Goal: Task Accomplishment & Management: Use online tool/utility

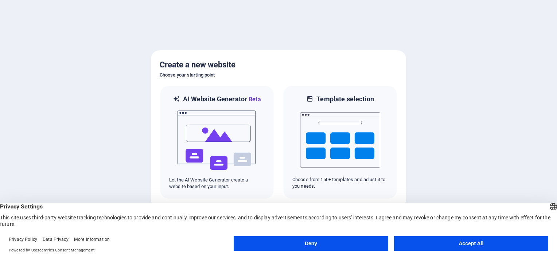
click at [461, 243] on button "Accept All" at bounding box center [471, 243] width 154 height 15
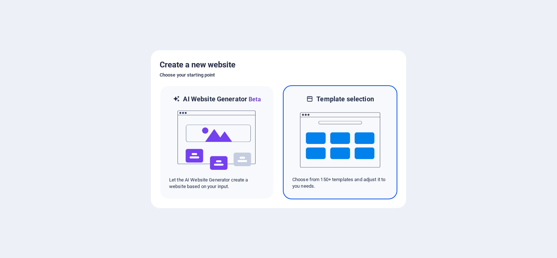
click at [353, 139] on img at bounding box center [340, 140] width 80 height 73
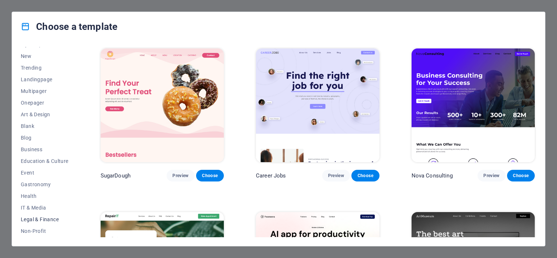
scroll to position [3, 0]
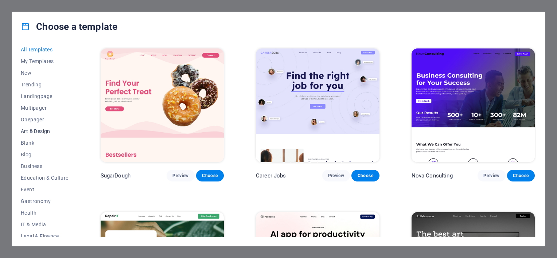
click at [42, 129] on span "Art & Design" at bounding box center [45, 131] width 48 height 6
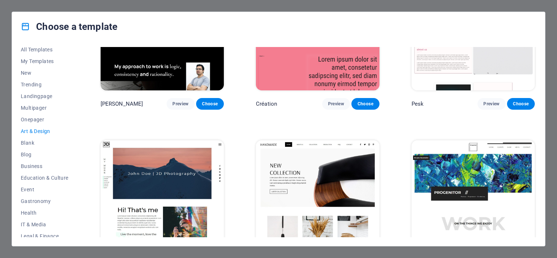
scroll to position [0, 0]
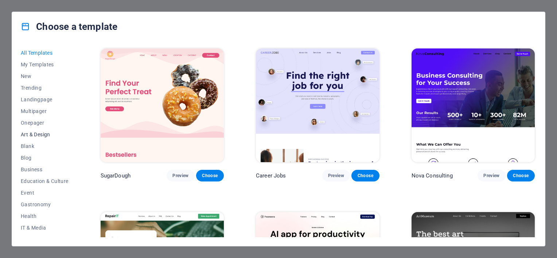
click at [35, 134] on span "Art & Design" at bounding box center [45, 135] width 48 height 6
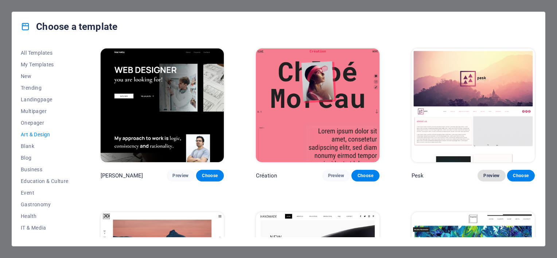
click at [488, 173] on span "Preview" at bounding box center [492, 176] width 16 height 6
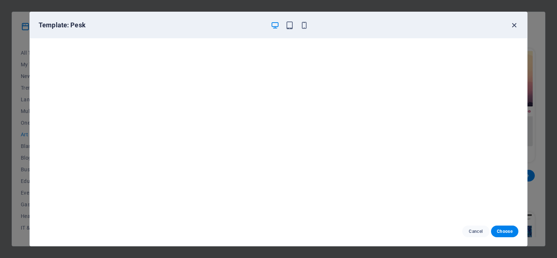
click at [515, 23] on icon "button" at bounding box center [514, 25] width 8 height 8
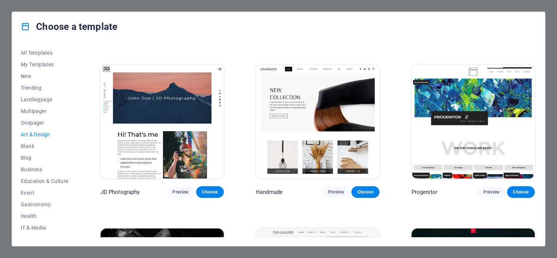
scroll to position [182, 0]
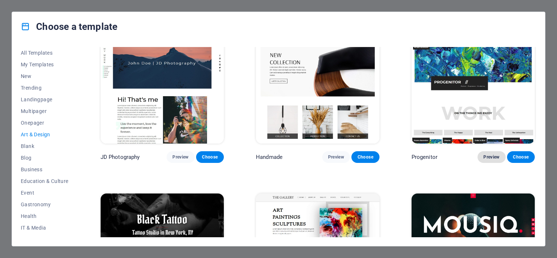
click at [489, 154] on span "Preview" at bounding box center [492, 157] width 16 height 6
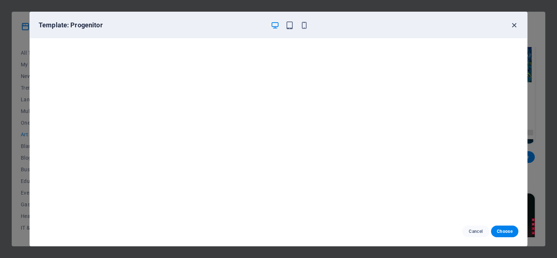
click at [515, 24] on icon "button" at bounding box center [514, 25] width 8 height 8
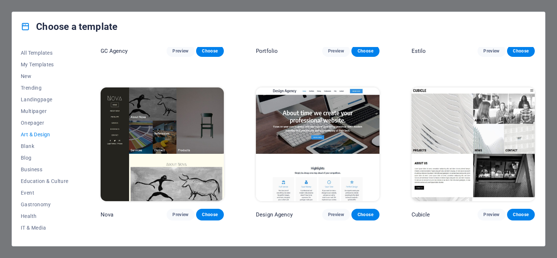
scroll to position [612, 0]
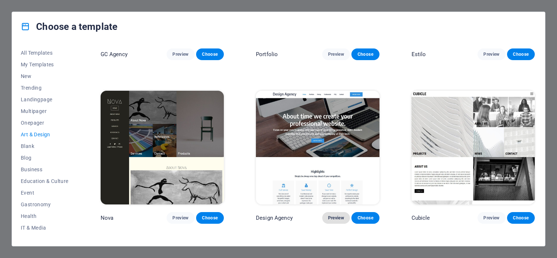
click at [334, 215] on span "Preview" at bounding box center [336, 218] width 16 height 6
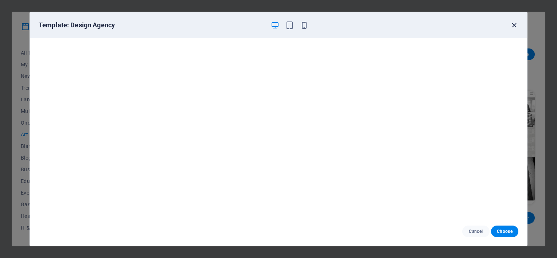
click at [515, 26] on icon "button" at bounding box center [514, 25] width 8 height 8
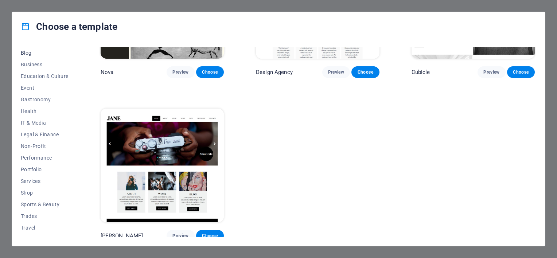
scroll to position [113, 0]
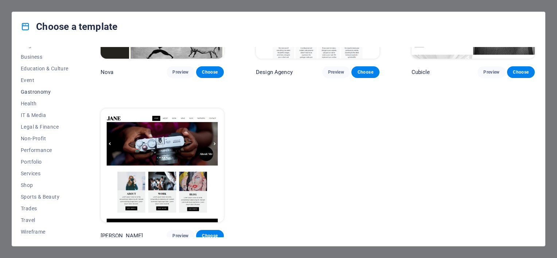
click at [31, 93] on span "Gastronomy" at bounding box center [45, 92] width 48 height 6
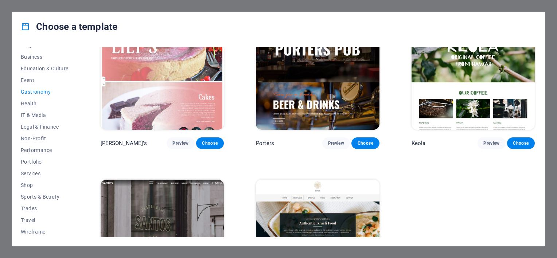
scroll to position [758, 0]
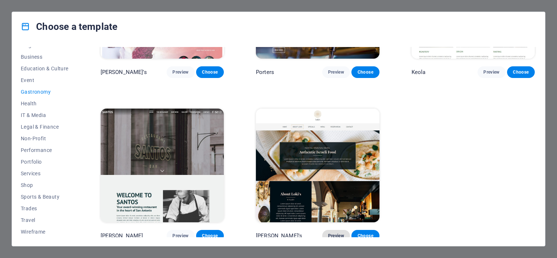
click at [335, 233] on span "Preview" at bounding box center [336, 236] width 16 height 6
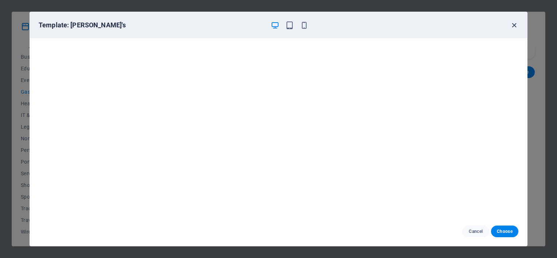
click at [515, 24] on icon "button" at bounding box center [514, 25] width 8 height 8
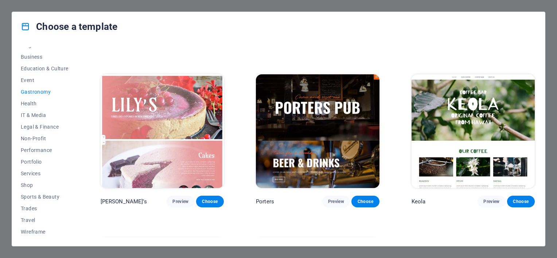
scroll to position [612, 0]
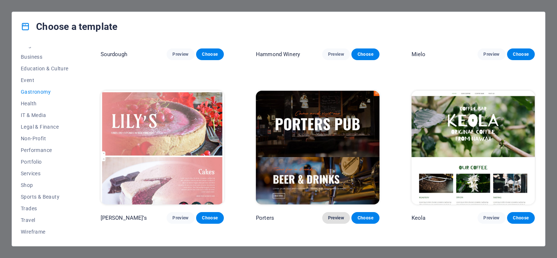
click at [333, 215] on span "Preview" at bounding box center [336, 218] width 16 height 6
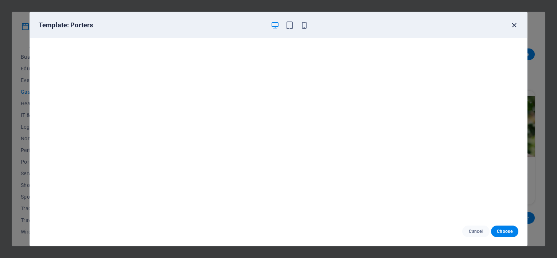
click at [513, 21] on icon "button" at bounding box center [514, 25] width 8 height 8
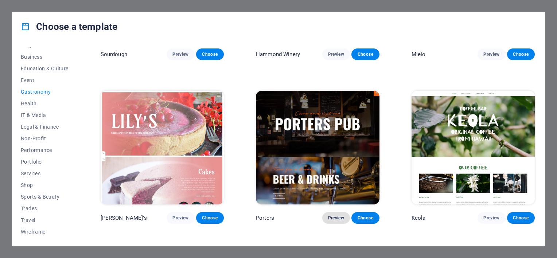
click at [331, 215] on span "Preview" at bounding box center [336, 218] width 16 height 6
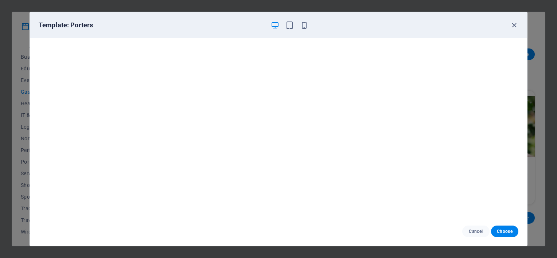
scroll to position [2, 0]
drag, startPoint x: 503, startPoint y: 230, endPoint x: 491, endPoint y: 225, distance: 13.6
click at [503, 230] on span "Choose" at bounding box center [505, 232] width 16 height 6
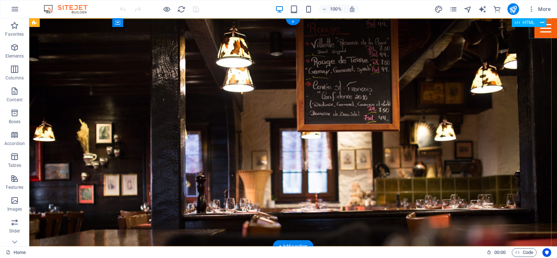
click at [538, 34] on div "Menu" at bounding box center [546, 28] width 23 height 20
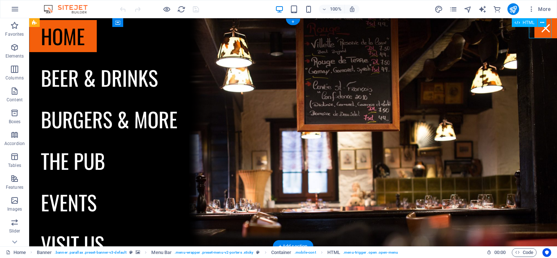
click at [537, 34] on div "Menu" at bounding box center [546, 28] width 23 height 20
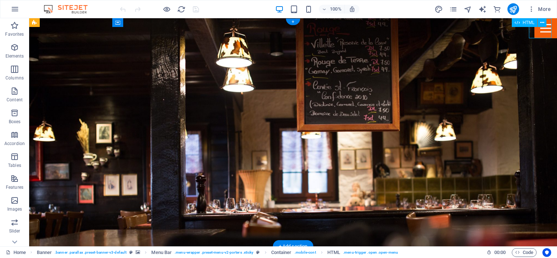
click at [536, 34] on div "Menu" at bounding box center [546, 28] width 23 height 20
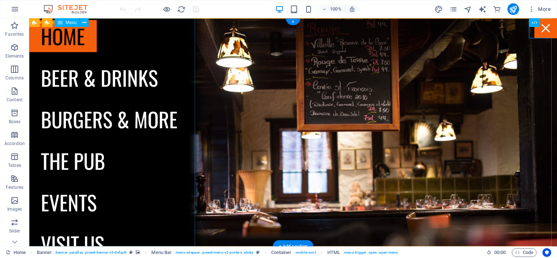
click at [124, 123] on nav "Home Beer & drinks Burgers & more The Pub Events Visit us" at bounding box center [109, 132] width 160 height 228
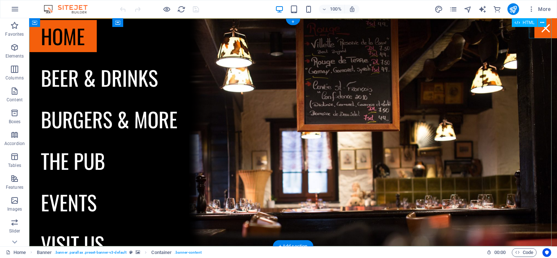
click at [543, 30] on div "Menu" at bounding box center [546, 28] width 23 height 20
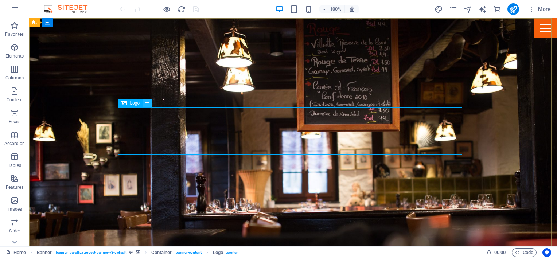
click at [146, 102] on icon at bounding box center [148, 103] width 4 height 8
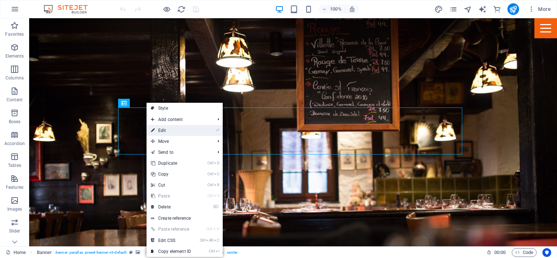
click at [165, 129] on link "⏎ Edit" at bounding box center [171, 130] width 49 height 11
select select "px"
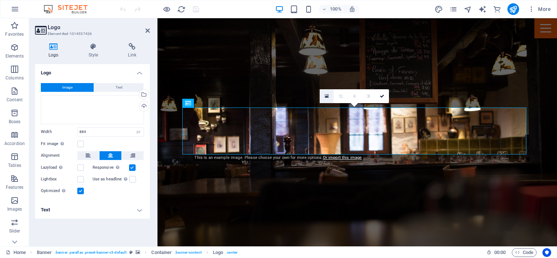
click at [327, 95] on icon at bounding box center [327, 96] width 4 height 5
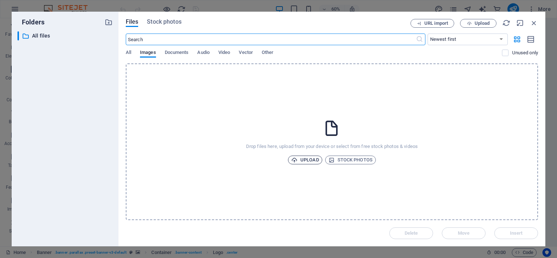
click at [306, 159] on span "Upload" at bounding box center [305, 160] width 28 height 9
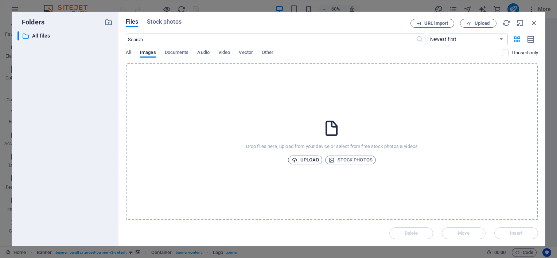
click at [308, 158] on span "Upload" at bounding box center [305, 160] width 28 height 9
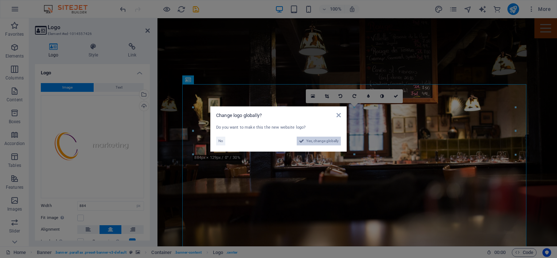
click at [328, 140] on span "Yes, change globally" at bounding box center [322, 141] width 32 height 9
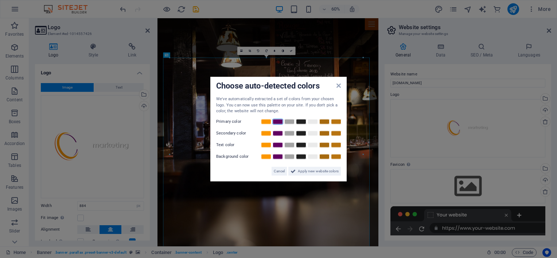
click at [278, 120] on link at bounding box center [277, 122] width 11 height 6
click at [267, 120] on link at bounding box center [266, 122] width 11 height 6
click at [267, 121] on link at bounding box center [266, 122] width 11 height 6
click at [302, 145] on link at bounding box center [301, 145] width 11 height 6
click at [276, 156] on link at bounding box center [277, 157] width 11 height 6
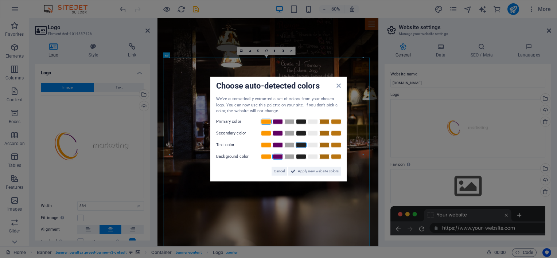
click at [267, 121] on link at bounding box center [266, 122] width 11 height 6
click at [301, 133] on link at bounding box center [301, 133] width 11 height 6
click at [313, 145] on link at bounding box center [312, 145] width 11 height 6
click at [309, 170] on span "Apply new website colors" at bounding box center [318, 171] width 41 height 9
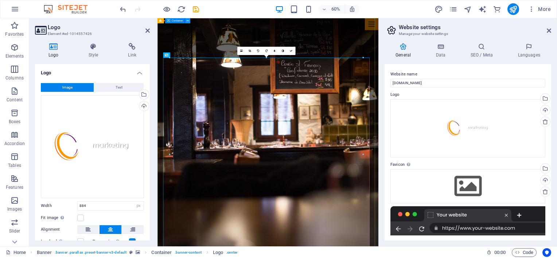
click at [188, 21] on icon at bounding box center [188, 21] width 3 height 5
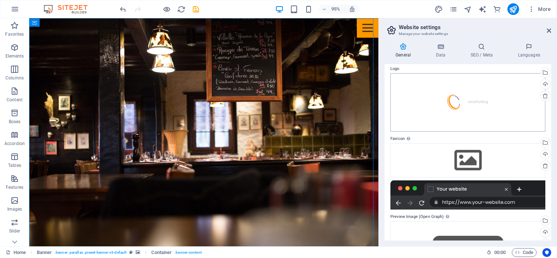
scroll to position [36, 0]
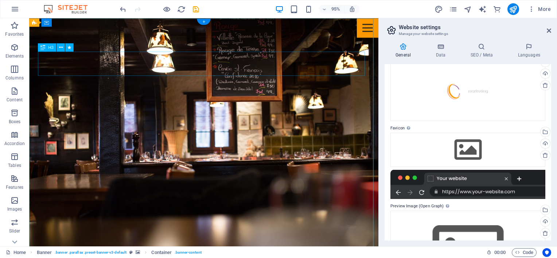
click at [59, 45] on icon at bounding box center [61, 47] width 4 height 7
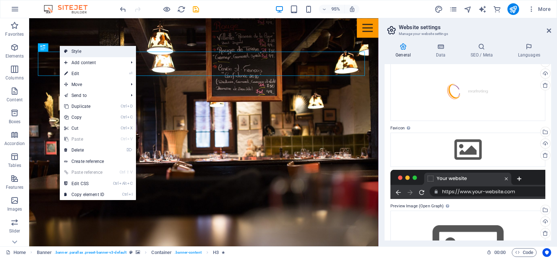
click at [83, 53] on link "Style" at bounding box center [98, 51] width 76 height 11
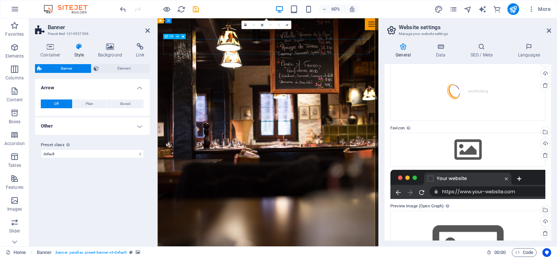
drag, startPoint x: 336, startPoint y: 70, endPoint x: 402, endPoint y: 50, distance: 69.0
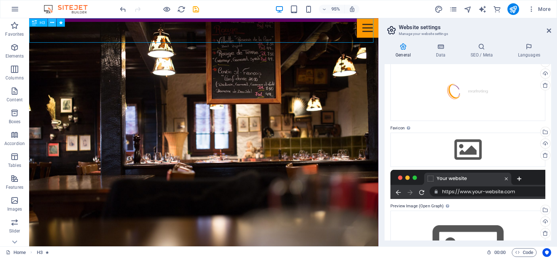
click at [52, 23] on icon at bounding box center [52, 22] width 4 height 7
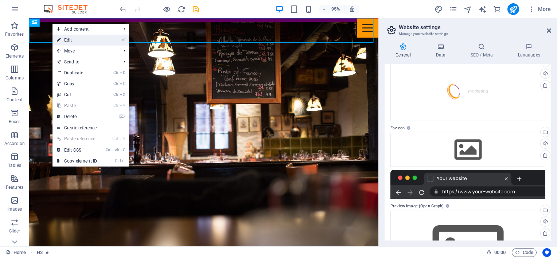
click at [81, 41] on link "⏎ Edit" at bounding box center [77, 40] width 49 height 11
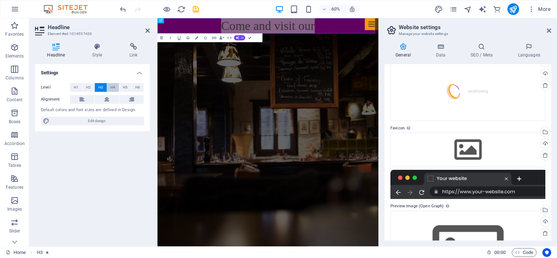
click at [114, 85] on span "H4" at bounding box center [113, 87] width 5 height 9
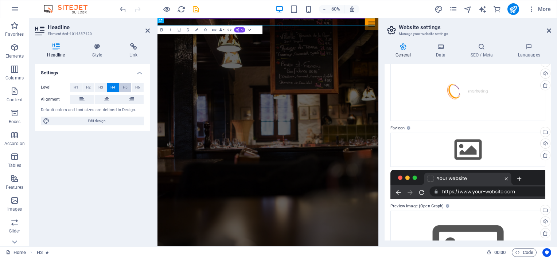
click at [125, 87] on span "H5" at bounding box center [125, 87] width 5 height 9
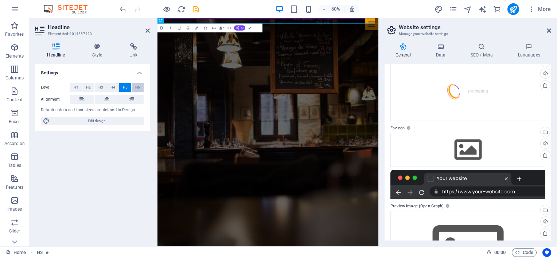
click at [139, 89] on span "H6" at bounding box center [137, 87] width 5 height 9
click at [75, 86] on span "H1" at bounding box center [76, 87] width 5 height 9
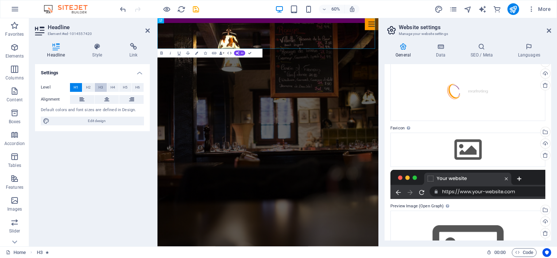
click at [100, 86] on span "H3" at bounding box center [100, 87] width 5 height 9
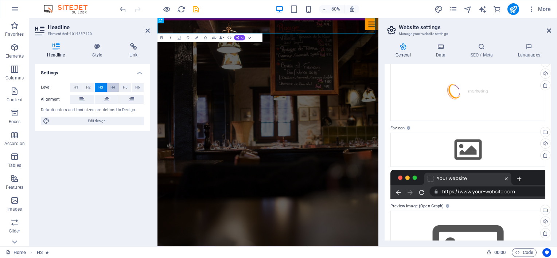
click at [115, 88] on span "H4" at bounding box center [113, 87] width 5 height 9
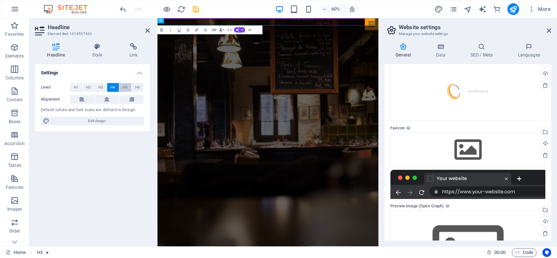
click at [134, 89] on button "H6" at bounding box center [138, 87] width 12 height 9
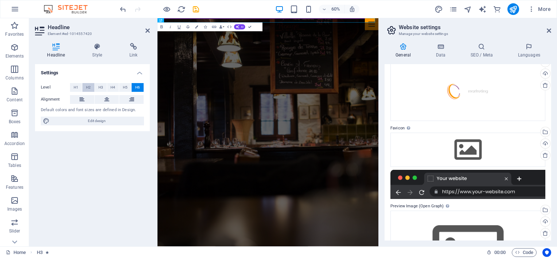
click at [90, 85] on span "H2" at bounding box center [88, 87] width 5 height 9
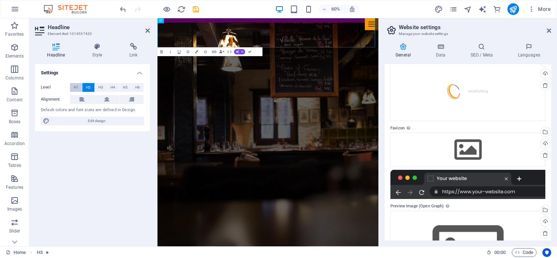
click at [77, 85] on span "H1" at bounding box center [76, 87] width 5 height 9
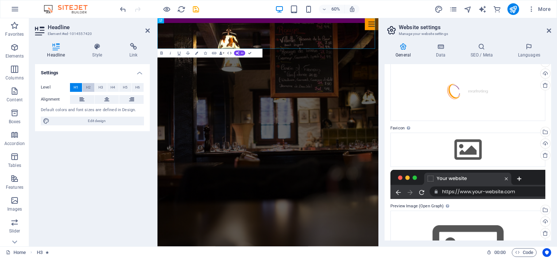
click at [89, 89] on span "H2" at bounding box center [88, 87] width 5 height 9
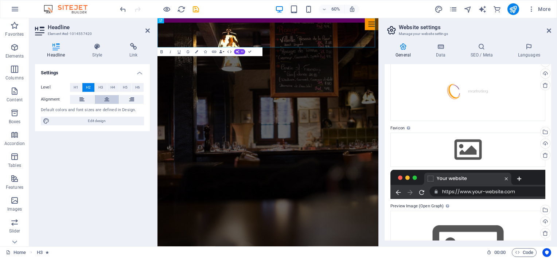
click at [107, 100] on icon at bounding box center [106, 99] width 5 height 9
click at [353, 50] on span "Come and visit our" at bounding box center [342, 42] width 354 height 61
click at [363, 49] on span "Come and visit our" at bounding box center [342, 42] width 354 height 61
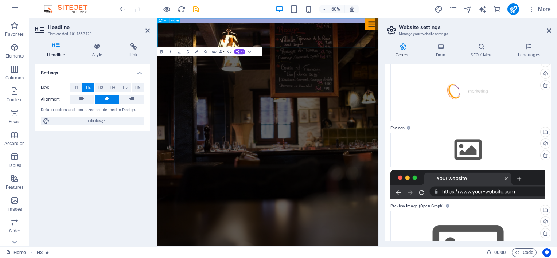
click at [363, 49] on span "Come and visit our" at bounding box center [342, 42] width 354 height 61
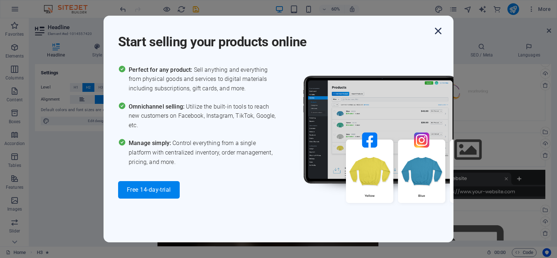
click at [437, 32] on icon "button" at bounding box center [438, 30] width 13 height 13
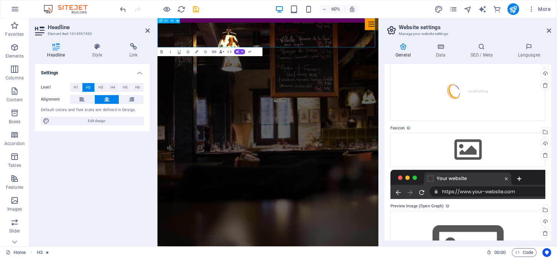
click at [382, 44] on h2 "EXPE" at bounding box center [342, 42] width 368 height 49
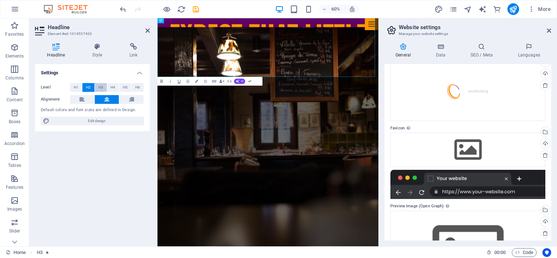
click at [100, 84] on span "H3" at bounding box center [100, 87] width 5 height 9
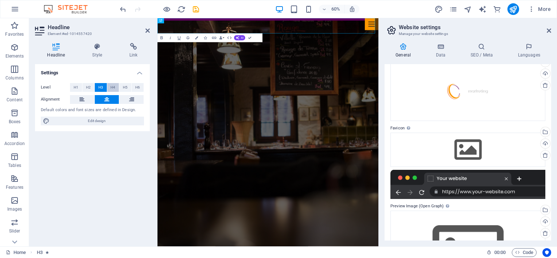
click at [111, 87] on span "H4" at bounding box center [113, 87] width 5 height 9
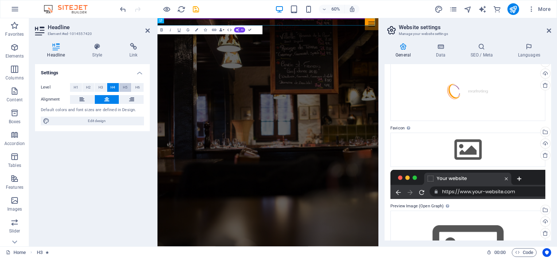
click at [126, 89] on span "H5" at bounding box center [125, 87] width 5 height 9
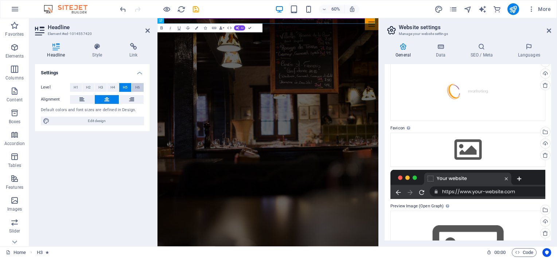
click at [137, 89] on span "H6" at bounding box center [137, 87] width 5 height 9
click at [77, 90] on span "H1" at bounding box center [76, 87] width 5 height 9
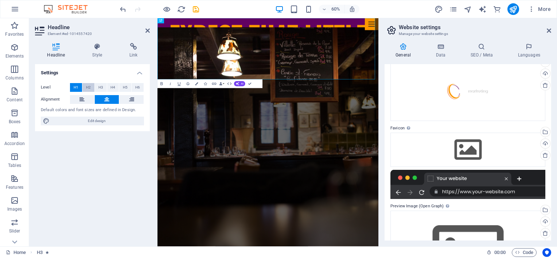
click at [94, 87] on button "H2" at bounding box center [88, 87] width 12 height 9
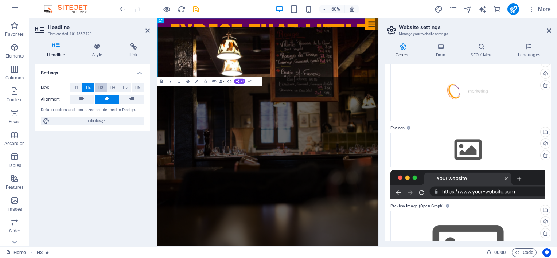
click at [105, 85] on button "H3" at bounding box center [101, 87] width 12 height 9
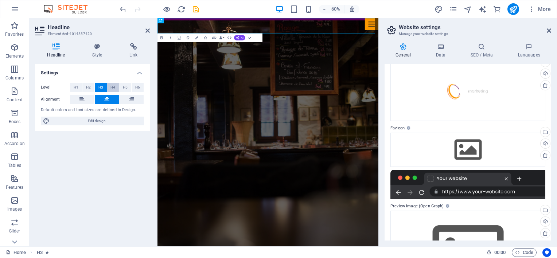
click at [113, 87] on span "H4" at bounding box center [113, 87] width 5 height 9
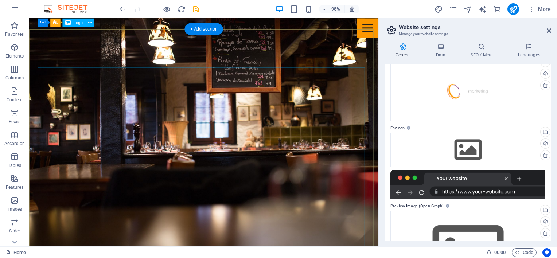
scroll to position [0, 0]
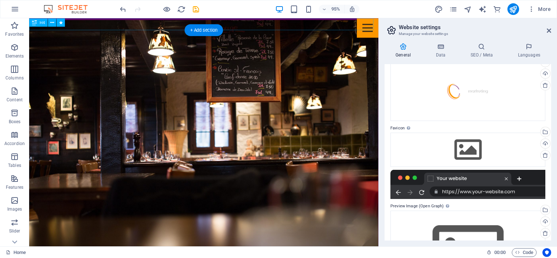
click at [132, 29] on div "EXPECT THAT LITTLE EXTRA" at bounding box center [213, 24] width 368 height 12
click at [53, 23] on icon at bounding box center [52, 22] width 4 height 7
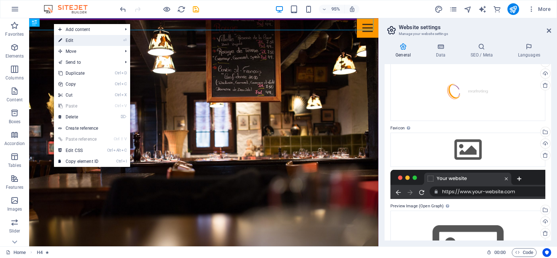
click at [84, 39] on link "⏎ Edit" at bounding box center [78, 40] width 49 height 11
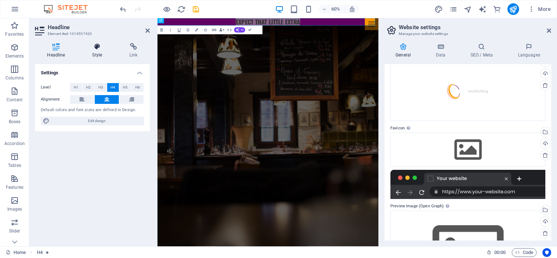
click at [95, 50] on icon at bounding box center [97, 46] width 34 height 7
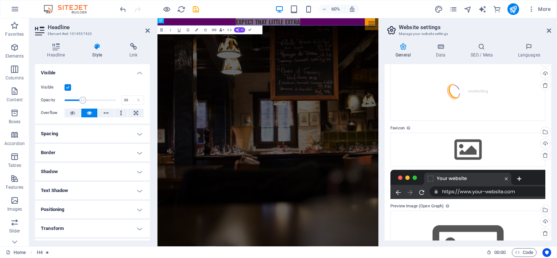
drag, startPoint x: 114, startPoint y: 100, endPoint x: 92, endPoint y: 98, distance: 22.0
click at [83, 98] on span at bounding box center [82, 100] width 7 height 7
type input "37"
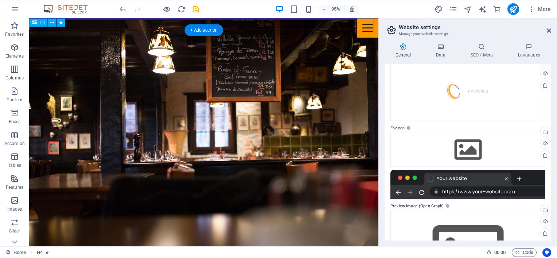
click at [174, 27] on div "EXPECT THAT LITTLE EXTRA" at bounding box center [213, 24] width 368 height 12
click at [50, 22] on icon at bounding box center [52, 22] width 4 height 7
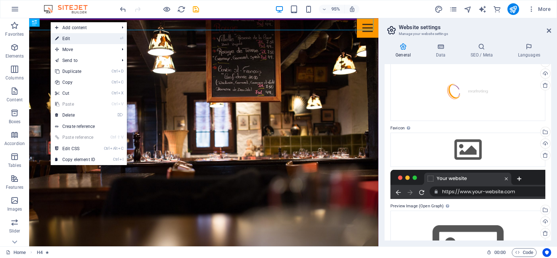
click at [68, 38] on link "⏎ Edit" at bounding box center [75, 38] width 49 height 11
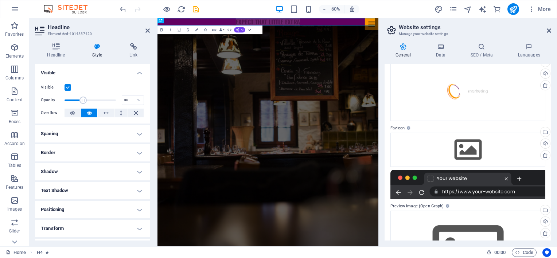
type input "100"
drag, startPoint x: 84, startPoint y: 100, endPoint x: 115, endPoint y: 104, distance: 32.1
click at [118, 104] on span at bounding box center [115, 100] width 7 height 7
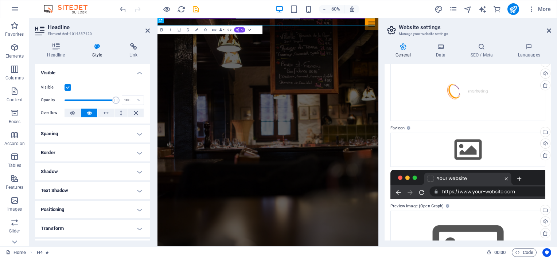
click at [68, 86] on label at bounding box center [68, 87] width 7 height 7
click at [0, 0] on input "Visible" at bounding box center [0, 0] width 0 height 0
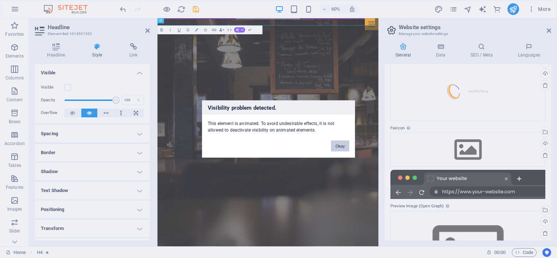
click at [344, 147] on button "Okay" at bounding box center [340, 146] width 18 height 11
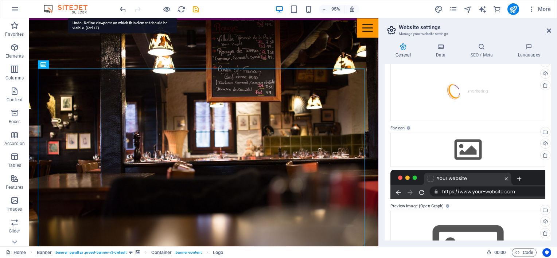
click at [120, 8] on icon "undo" at bounding box center [123, 9] width 8 height 8
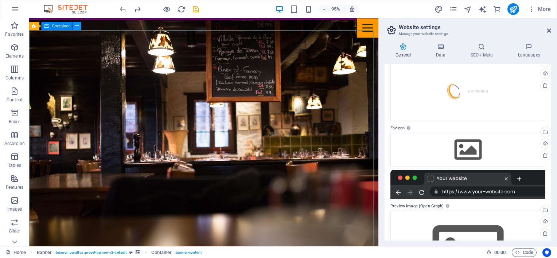
click at [75, 27] on icon at bounding box center [77, 25] width 4 height 7
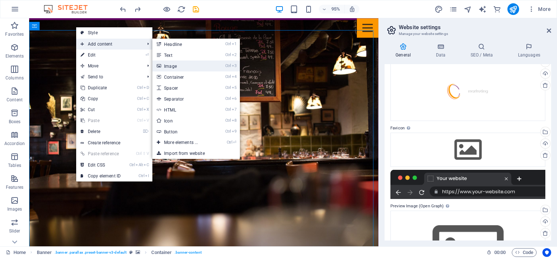
drag, startPoint x: 191, startPoint y: 67, endPoint x: 55, endPoint y: 81, distance: 136.7
click at [191, 67] on link "Ctrl 3 Image" at bounding box center [182, 66] width 60 height 11
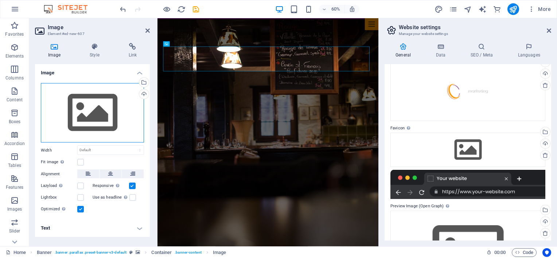
click at [105, 108] on div "Drag files here, click to choose files or select files from Files or our free s…" at bounding box center [92, 113] width 103 height 60
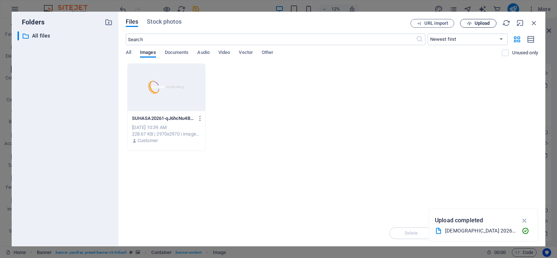
click at [480, 23] on span "Upload" at bounding box center [482, 23] width 15 height 4
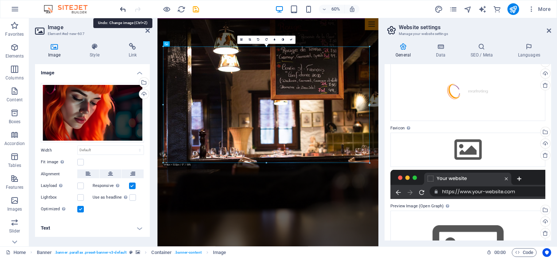
click at [120, 5] on icon "undo" at bounding box center [123, 9] width 8 height 8
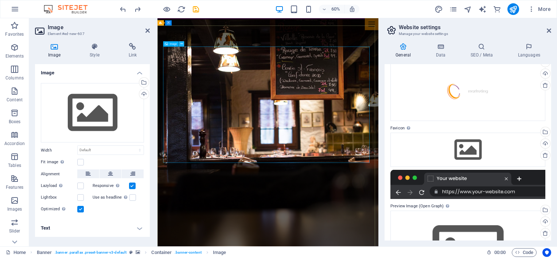
click at [182, 45] on icon at bounding box center [182, 44] width 3 height 5
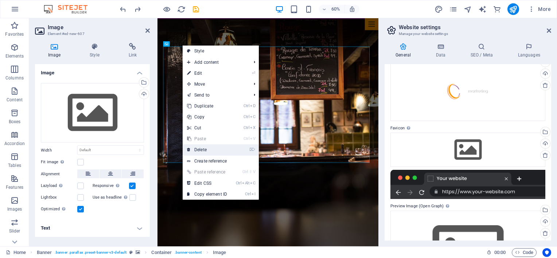
click at [207, 151] on link "⌦ Delete" at bounding box center [207, 149] width 49 height 11
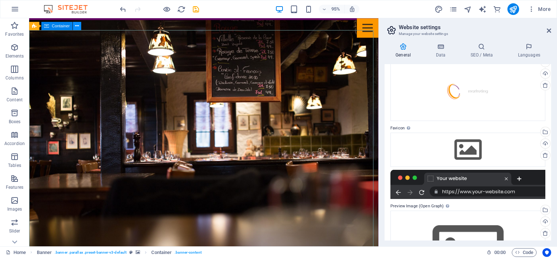
click at [79, 25] on button at bounding box center [77, 26] width 8 height 8
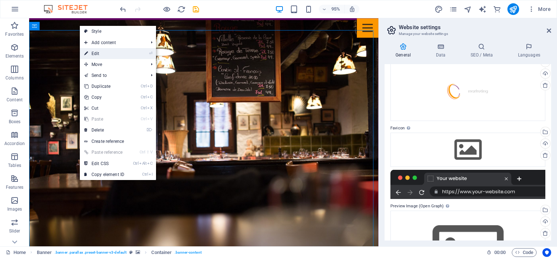
click at [104, 53] on link "⏎ Edit" at bounding box center [104, 53] width 49 height 11
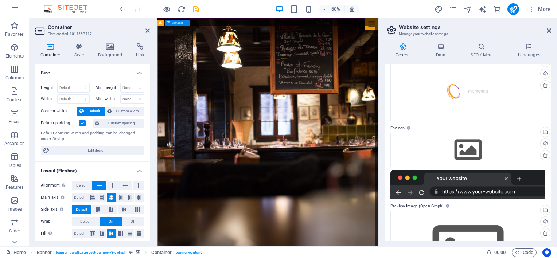
click at [113, 49] on icon at bounding box center [110, 46] width 35 height 7
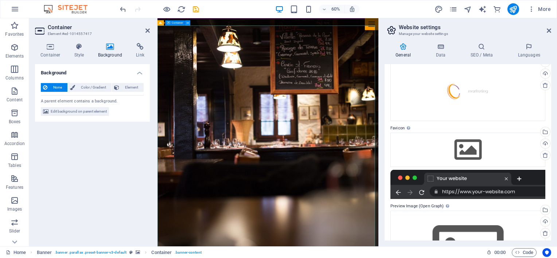
click at [189, 23] on icon at bounding box center [188, 23] width 3 height 5
click at [49, 47] on icon at bounding box center [50, 46] width 31 height 7
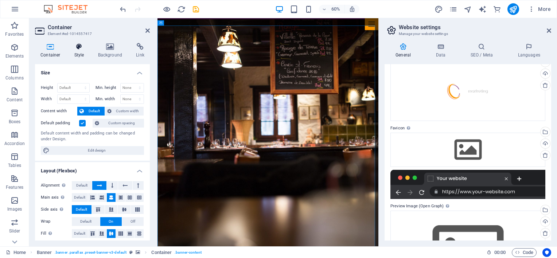
click at [78, 48] on icon at bounding box center [79, 46] width 21 height 7
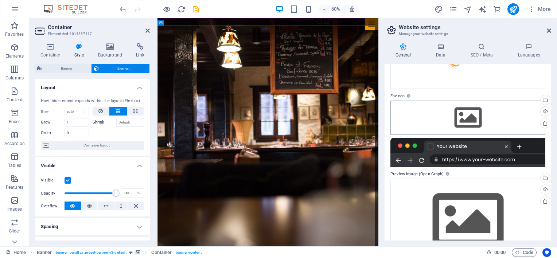
scroll to position [96, 0]
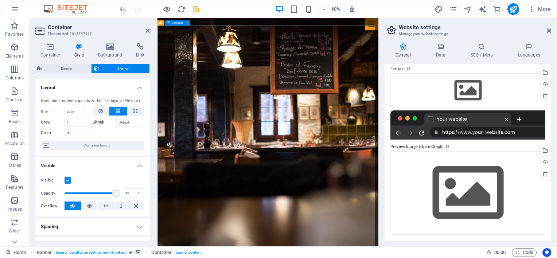
click at [188, 23] on icon at bounding box center [188, 23] width 3 height 5
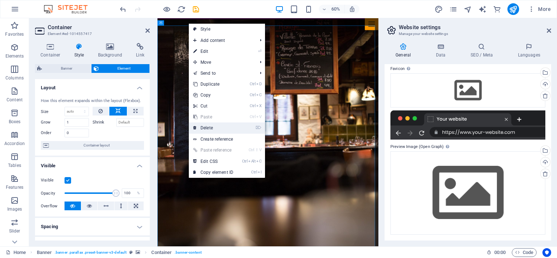
click at [210, 127] on link "⌦ Delete" at bounding box center [213, 128] width 49 height 11
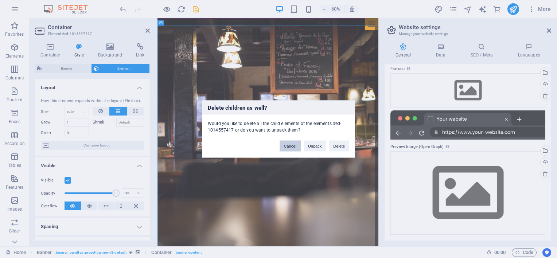
click at [286, 146] on button "Cancel" at bounding box center [290, 146] width 21 height 11
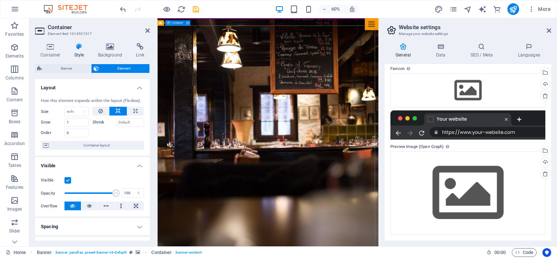
click at [188, 24] on icon at bounding box center [188, 23] width 3 height 5
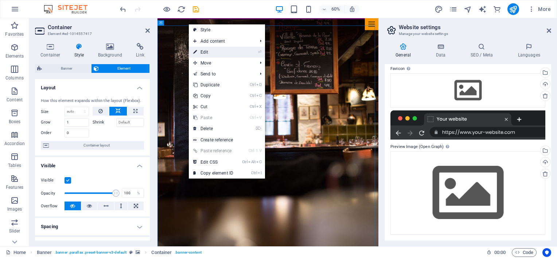
click at [208, 51] on link "⏎ Edit" at bounding box center [213, 52] width 49 height 11
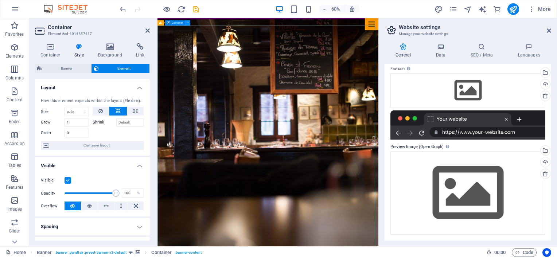
click at [187, 23] on icon at bounding box center [188, 23] width 3 height 5
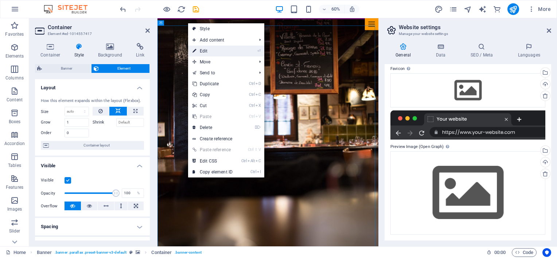
click at [208, 51] on link "⏎ Edit" at bounding box center [212, 51] width 49 height 11
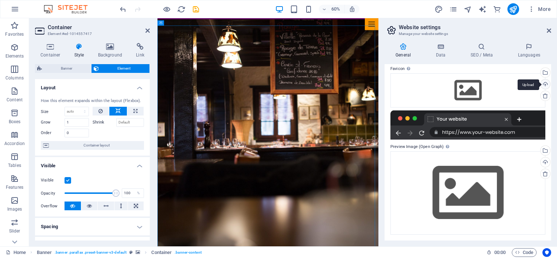
click at [545, 85] on div "Upload" at bounding box center [544, 85] width 11 height 11
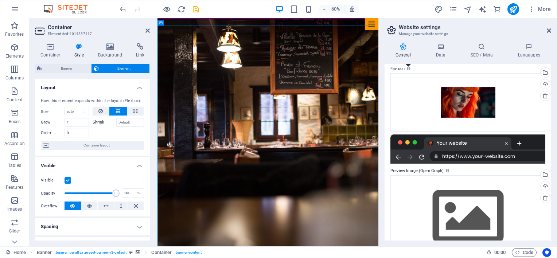
click at [408, 64] on div "Set the favicon of your website here. A favicon is a small icon shown in the br…" at bounding box center [430, 45] width 58 height 38
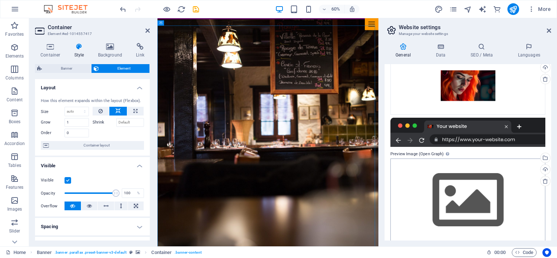
scroll to position [120, 0]
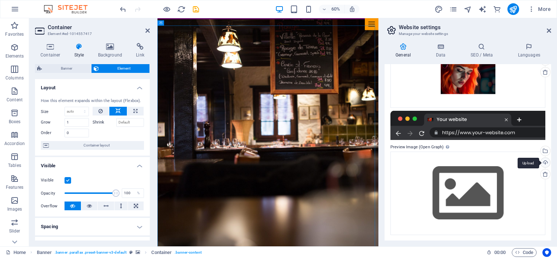
click at [543, 160] on div "Upload" at bounding box center [544, 163] width 11 height 11
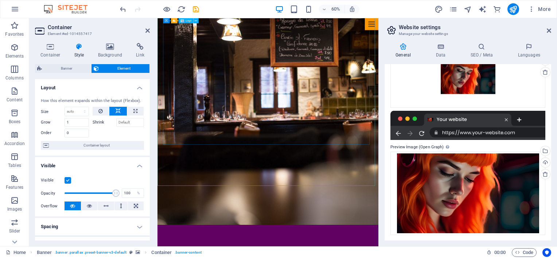
scroll to position [0, 0]
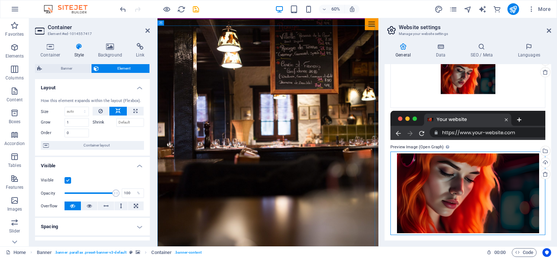
click at [469, 174] on div "Drag files here, click to choose files or select files from Files or our free s…" at bounding box center [468, 194] width 155 height 84
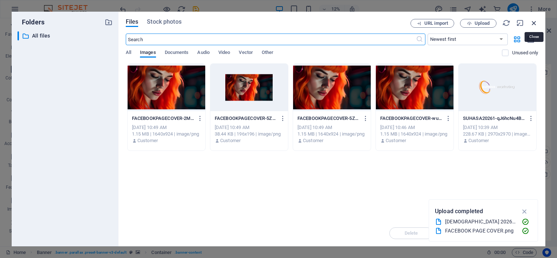
click at [534, 20] on icon "button" at bounding box center [534, 23] width 8 height 8
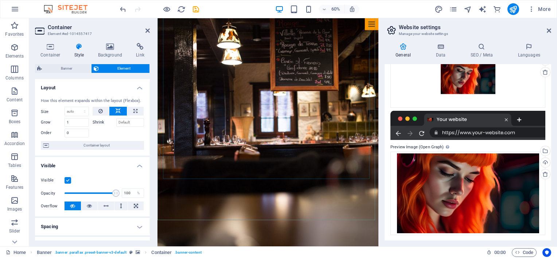
scroll to position [109, 0]
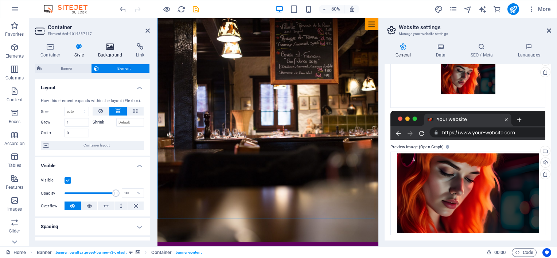
click at [107, 48] on icon at bounding box center [110, 46] width 35 height 7
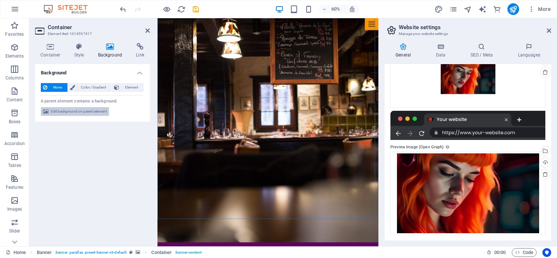
click at [67, 110] on span "Edit background on parent element" at bounding box center [79, 111] width 56 height 9
select select "%"
select select "px"
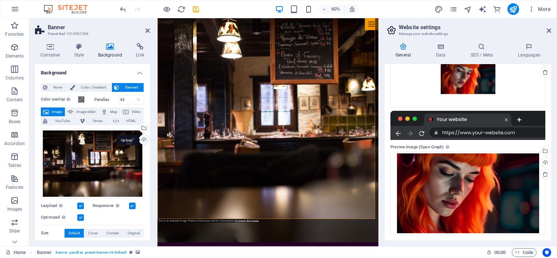
click at [143, 140] on div "Upload" at bounding box center [143, 140] width 11 height 11
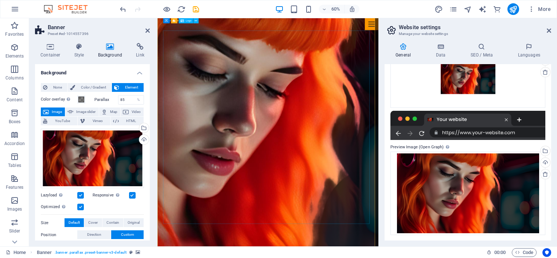
scroll to position [0, 0]
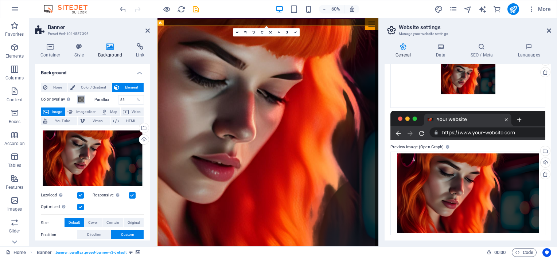
click at [80, 98] on span at bounding box center [81, 100] width 6 height 6
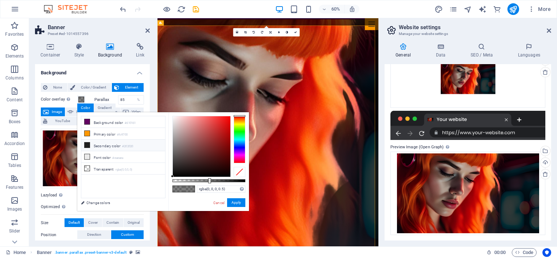
click at [87, 143] on icon at bounding box center [87, 145] width 5 height 5
type input "rgba(32, 32, 32, 0.511)"
click at [210, 179] on div at bounding box center [210, 180] width 3 height 5
click at [218, 202] on link "Cancel" at bounding box center [219, 202] width 13 height 5
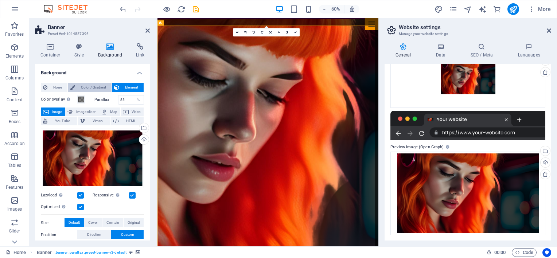
click at [85, 88] on span "Color / Gradient" at bounding box center [93, 87] width 32 height 9
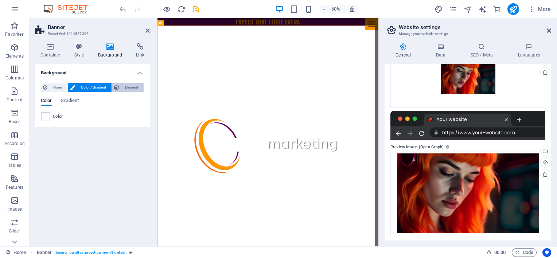
click at [127, 85] on span "Element" at bounding box center [131, 87] width 20 height 9
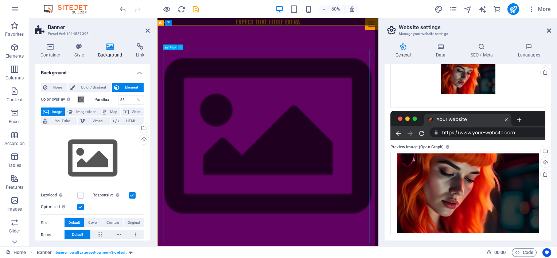
scroll to position [146, 0]
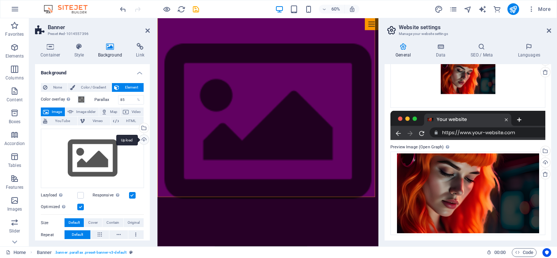
click at [143, 139] on div "Upload" at bounding box center [143, 140] width 11 height 11
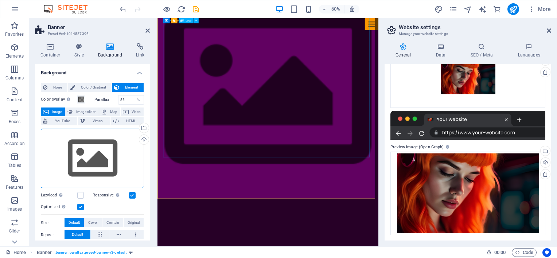
scroll to position [0, 0]
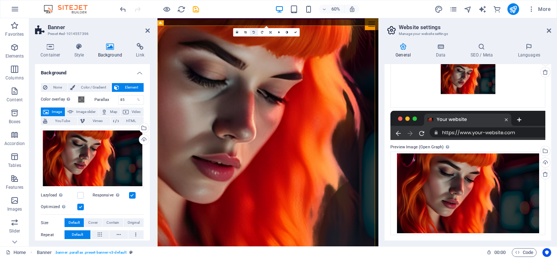
click at [252, 32] on link at bounding box center [254, 32] width 8 height 8
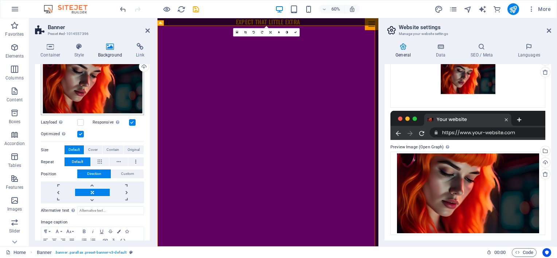
scroll to position [105, 0]
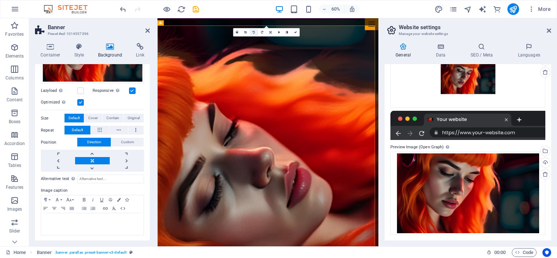
click at [255, 31] on icon at bounding box center [254, 32] width 2 height 3
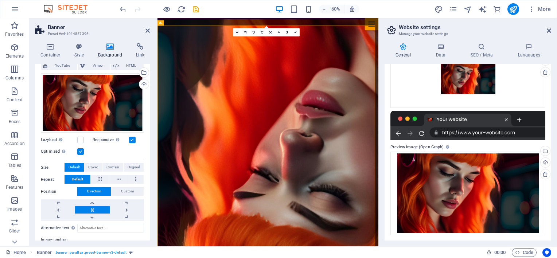
scroll to position [0, 0]
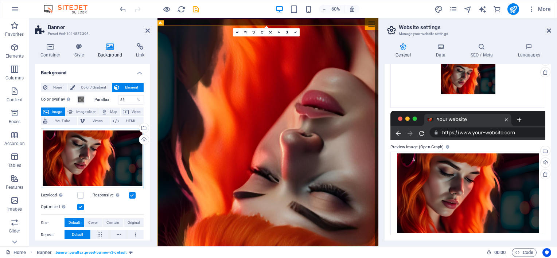
click at [89, 146] on div "Drag files here, click to choose files or select files from Files or our free s…" at bounding box center [92, 159] width 103 height 60
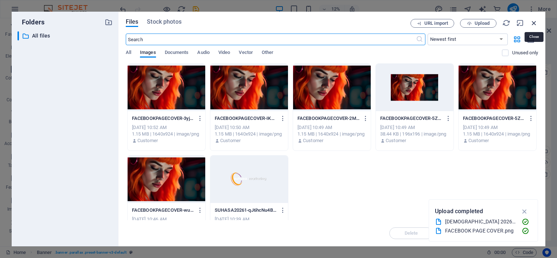
click at [535, 22] on icon "button" at bounding box center [534, 23] width 8 height 8
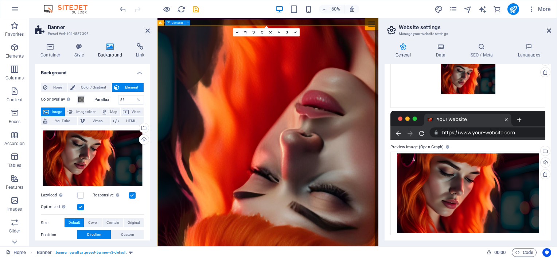
click at [142, 140] on div "Upload" at bounding box center [143, 140] width 11 height 11
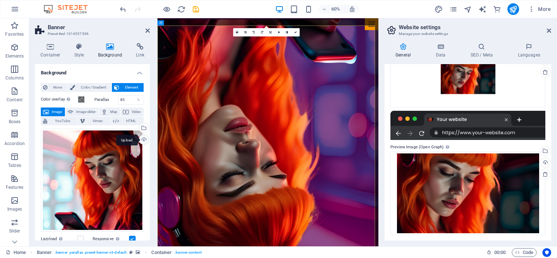
click at [144, 140] on div "Upload" at bounding box center [143, 140] width 11 height 11
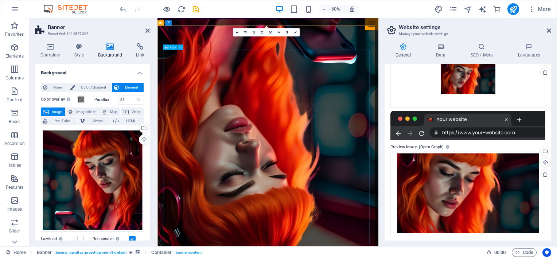
click at [180, 49] on icon at bounding box center [180, 47] width 3 height 5
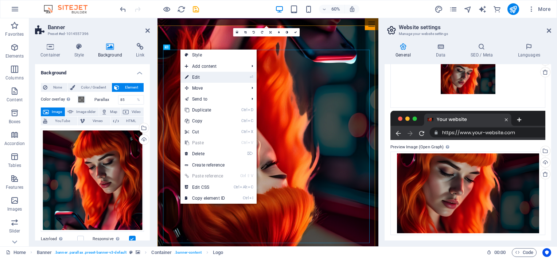
click at [210, 76] on link "⏎ Edit" at bounding box center [205, 77] width 49 height 11
select select "px"
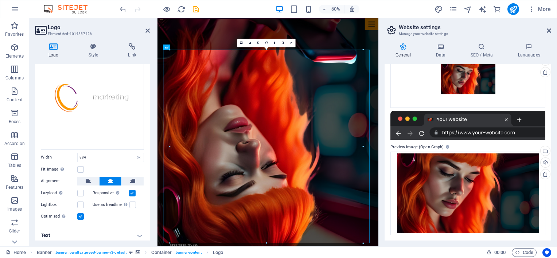
scroll to position [50, 0]
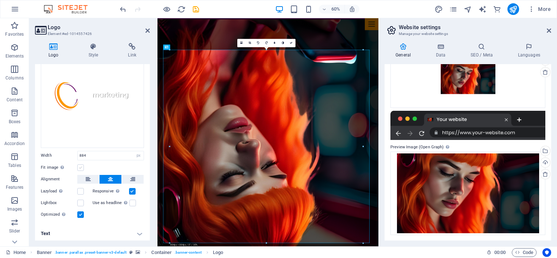
click at [78, 165] on label at bounding box center [80, 167] width 7 height 7
click at [0, 0] on input "Fit image Automatically fit image to a fixed width and height" at bounding box center [0, 0] width 0 height 0
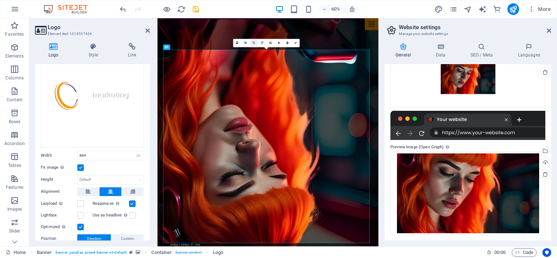
click at [255, 44] on icon at bounding box center [254, 43] width 2 height 3
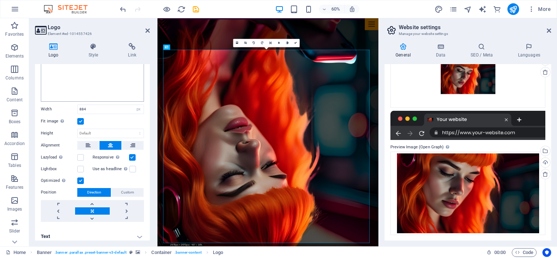
scroll to position [99, 0]
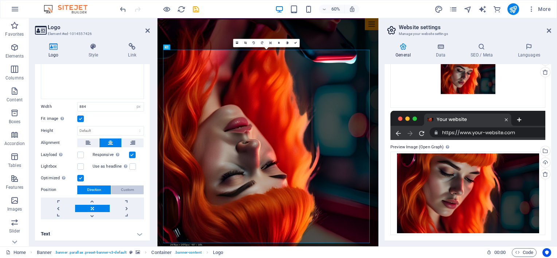
click at [128, 186] on span "Custom" at bounding box center [127, 190] width 13 height 9
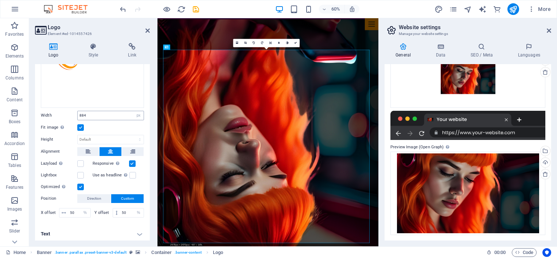
scroll to position [0, 0]
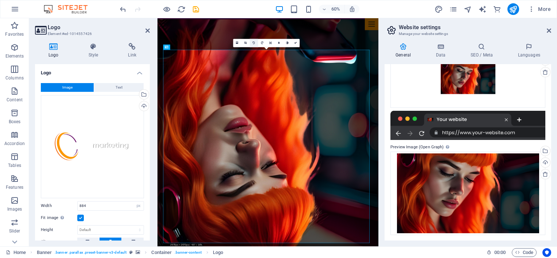
click at [254, 44] on icon at bounding box center [254, 43] width 2 height 3
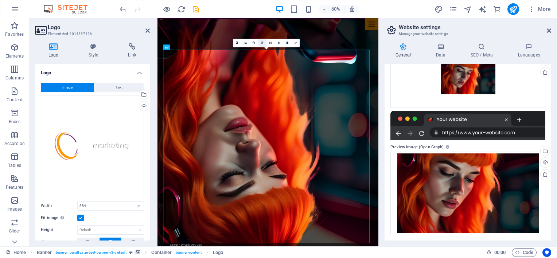
click at [263, 43] on icon at bounding box center [262, 43] width 2 height 3
click at [181, 47] on icon at bounding box center [180, 47] width 3 height 5
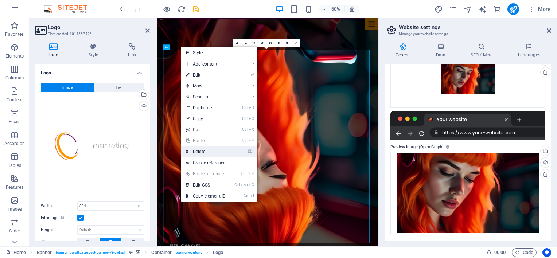
click at [202, 152] on link "⌦ Delete" at bounding box center [205, 151] width 49 height 11
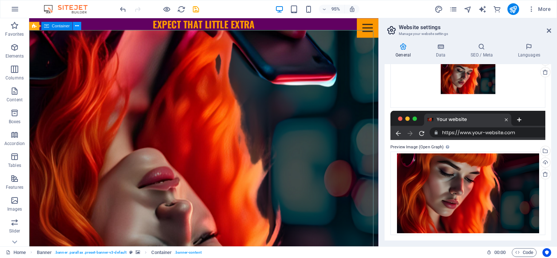
click at [77, 23] on icon at bounding box center [77, 25] width 4 height 7
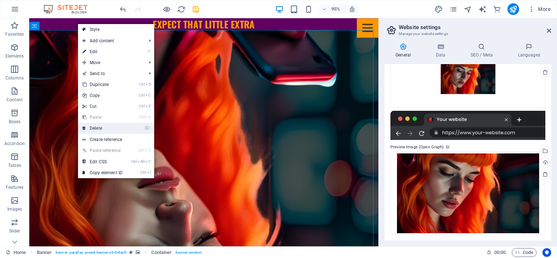
click at [98, 126] on link "⌦ Delete" at bounding box center [102, 128] width 49 height 11
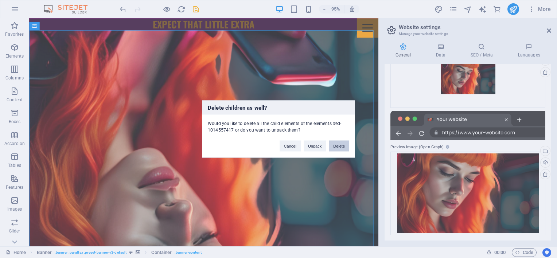
click at [331, 143] on button "Delete" at bounding box center [339, 146] width 20 height 11
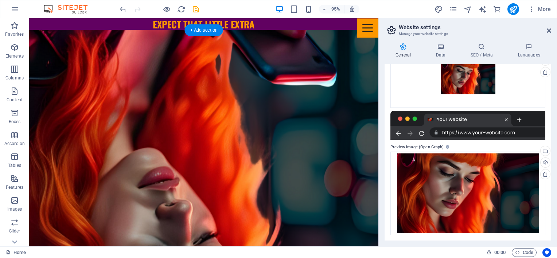
click at [205, 92] on figure at bounding box center [213, 151] width 368 height 240
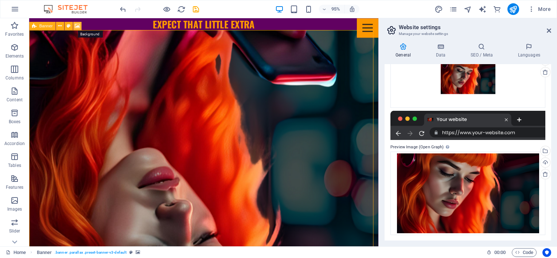
click at [77, 27] on icon at bounding box center [77, 25] width 5 height 7
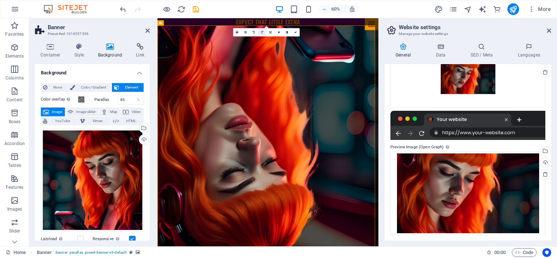
click at [261, 31] on icon at bounding box center [262, 32] width 2 height 3
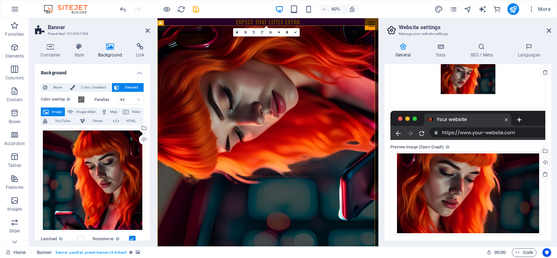
click at [261, 31] on icon at bounding box center [262, 32] width 2 height 3
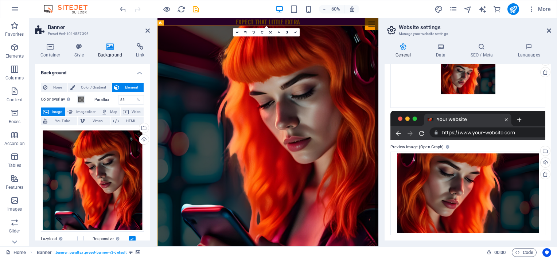
click at [261, 31] on icon at bounding box center [262, 32] width 2 height 3
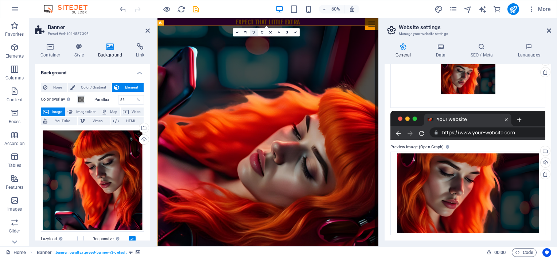
click at [253, 35] on link at bounding box center [254, 32] width 8 height 8
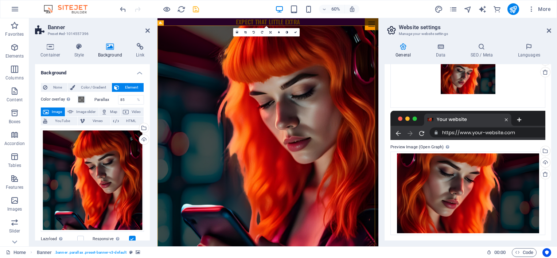
click at [195, 9] on icon "save" at bounding box center [196, 9] width 8 height 8
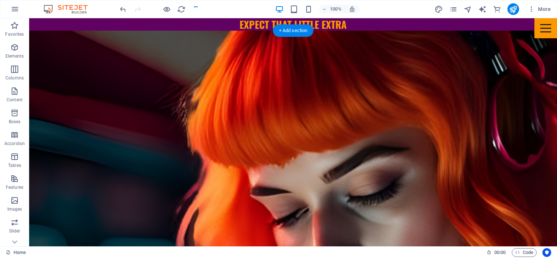
click at [207, 78] on figure at bounding box center [293, 145] width 528 height 228
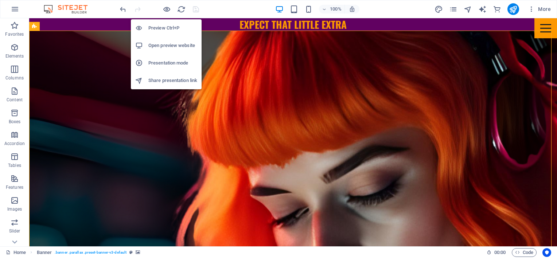
click at [165, 47] on h6 "Open preview website" at bounding box center [172, 45] width 49 height 9
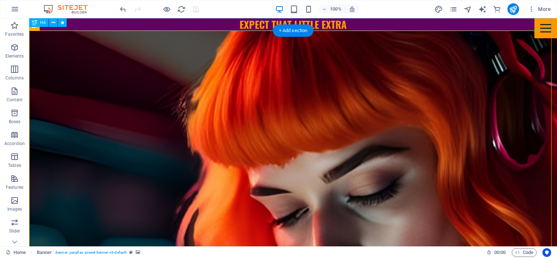
click at [257, 26] on div "EXPECT THAT LITTLE EXTRA" at bounding box center [293, 24] width 528 height 12
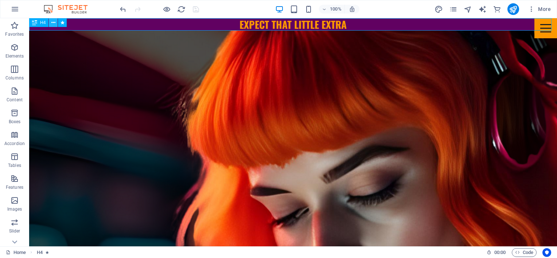
click at [55, 22] on icon at bounding box center [53, 23] width 4 height 8
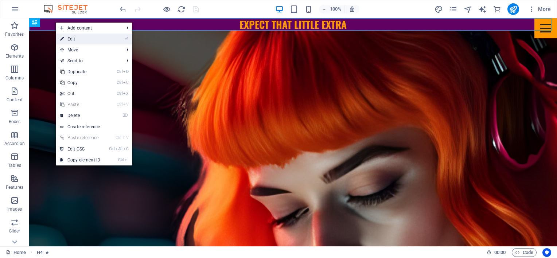
click at [80, 38] on link "⏎ Edit" at bounding box center [80, 39] width 49 height 11
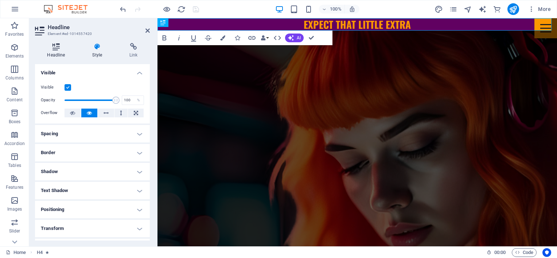
click at [53, 47] on icon at bounding box center [56, 46] width 42 height 7
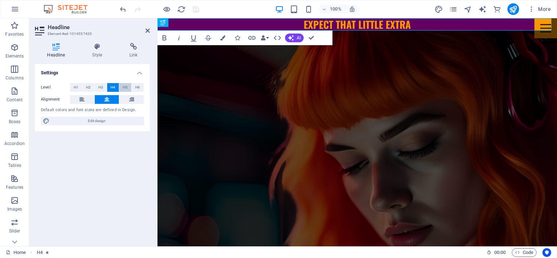
click at [126, 89] on span "H5" at bounding box center [125, 87] width 5 height 9
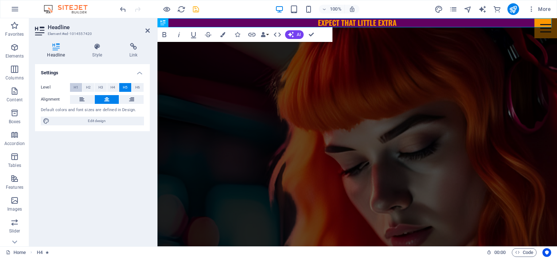
click at [74, 87] on span "H1" at bounding box center [76, 87] width 5 height 9
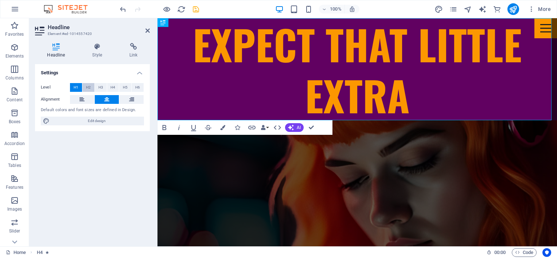
click at [89, 86] on span "H2" at bounding box center [88, 87] width 5 height 9
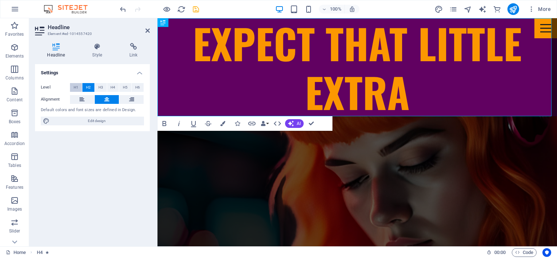
click at [77, 87] on span "H1" at bounding box center [76, 87] width 5 height 9
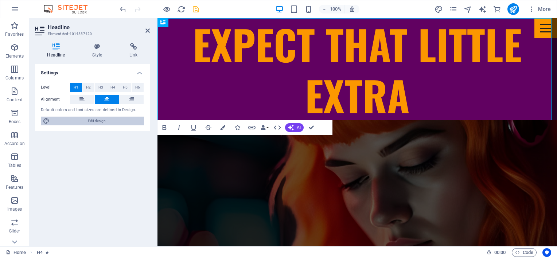
click at [100, 123] on span "Edit design" at bounding box center [97, 121] width 90 height 9
select select "px"
select select "400"
select select "px"
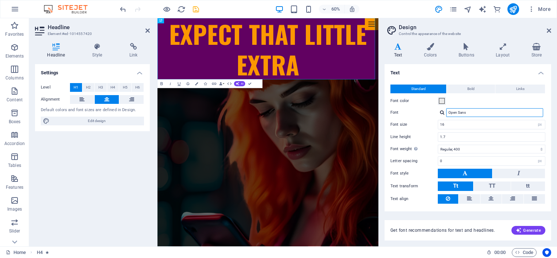
click at [453, 111] on input "Open Sans" at bounding box center [494, 112] width 97 height 9
click at [463, 171] on icon at bounding box center [465, 173] width 5 height 9
drag, startPoint x: 470, startPoint y: 113, endPoint x: 443, endPoint y: 105, distance: 27.9
click at [441, 111] on div "Open Sans" at bounding box center [492, 112] width 108 height 9
type input "mont"
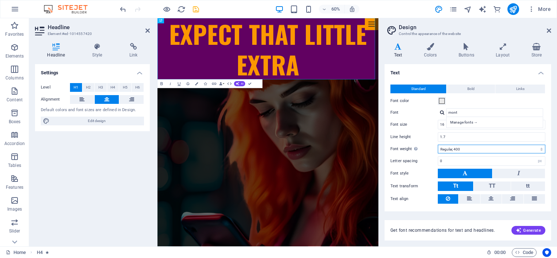
click at [468, 146] on select "Thin, 100 Extra-light, 200 Light, 300 Regular, 400 Medium, 500 Semi-bold, 600 B…" at bounding box center [492, 149] width 108 height 9
select select "700"
click at [438, 145] on select "Thin, 100 Extra-light, 200 Light, 300 Regular, 400 Medium, 500 Semi-bold, 600 B…" at bounding box center [492, 149] width 108 height 9
click at [429, 51] on h4 "Colors" at bounding box center [432, 50] width 35 height 15
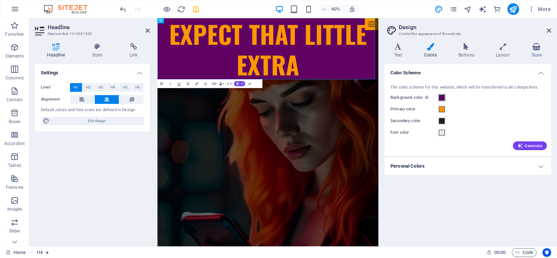
click at [442, 97] on span at bounding box center [442, 98] width 6 height 6
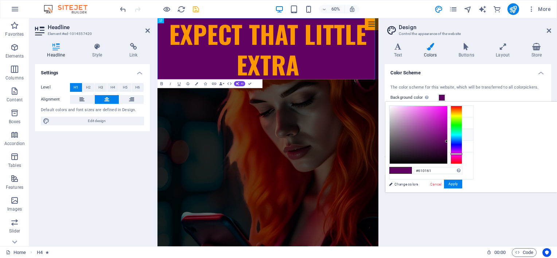
click at [396, 133] on icon at bounding box center [395, 134] width 5 height 5
type input "#202020"
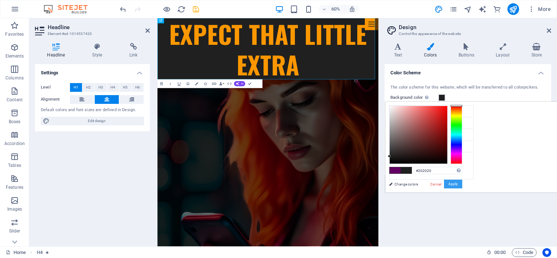
click at [462, 183] on button "Apply" at bounding box center [453, 184] width 18 height 9
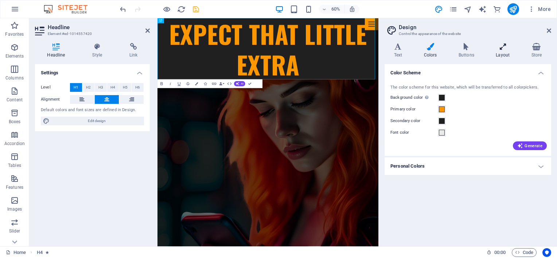
click at [499, 49] on icon at bounding box center [503, 46] width 32 height 7
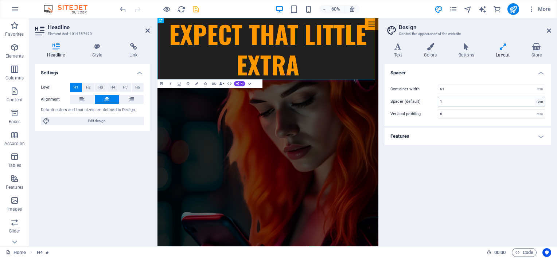
click at [538, 102] on div "rem" at bounding box center [540, 101] width 10 height 9
click at [401, 49] on icon at bounding box center [398, 46] width 27 height 7
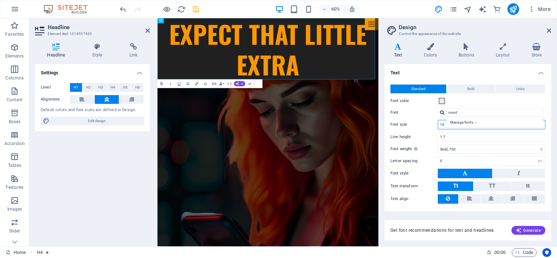
click at [443, 124] on input "16" at bounding box center [491, 124] width 107 height 9
click at [441, 124] on input "16" at bounding box center [491, 124] width 107 height 9
drag, startPoint x: 444, startPoint y: 123, endPoint x: 440, endPoint y: 124, distance: 4.4
click at [440, 124] on input "13" at bounding box center [491, 124] width 107 height 9
click at [442, 124] on input "10" at bounding box center [491, 124] width 107 height 9
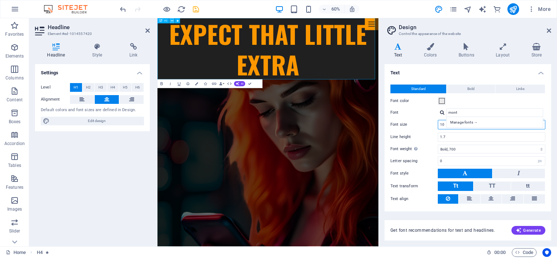
type input "10"
click at [171, 19] on icon at bounding box center [172, 21] width 3 height 5
click at [196, 9] on icon "save" at bounding box center [196, 9] width 8 height 8
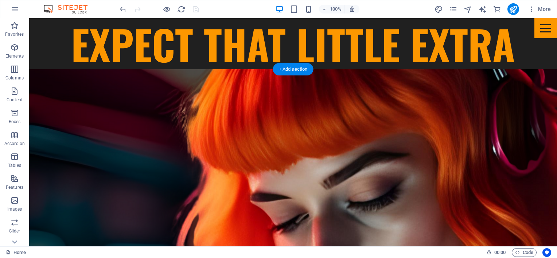
click at [122, 105] on figure at bounding box center [293, 183] width 528 height 228
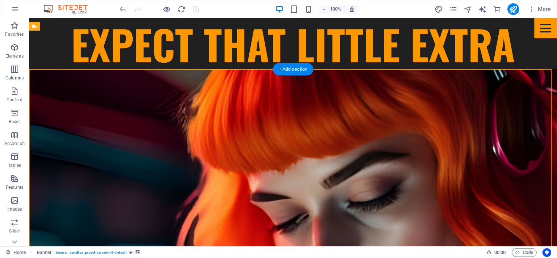
drag, startPoint x: 248, startPoint y: 131, endPoint x: 252, endPoint y: 130, distance: 4.1
click at [249, 131] on figure at bounding box center [293, 183] width 528 height 228
drag, startPoint x: 81, startPoint y: 92, endPoint x: 53, endPoint y: 86, distance: 27.9
click at [80, 92] on figure at bounding box center [293, 183] width 528 height 228
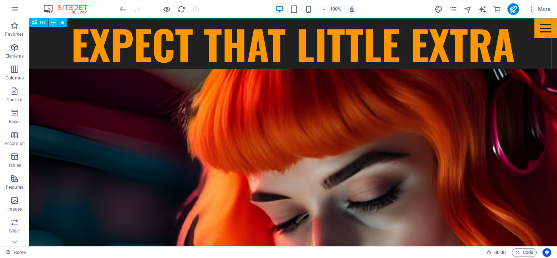
click at [52, 22] on icon at bounding box center [53, 23] width 4 height 8
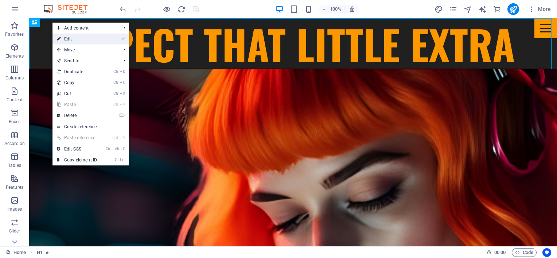
click at [73, 38] on link "⏎ Edit" at bounding box center [77, 39] width 49 height 11
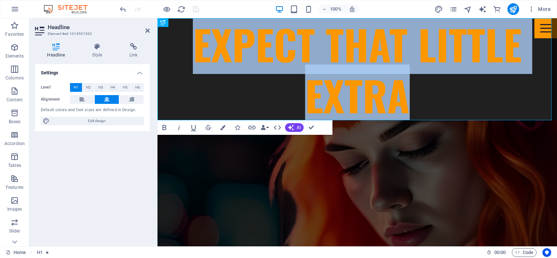
click at [217, 174] on figure at bounding box center [358, 234] width 400 height 228
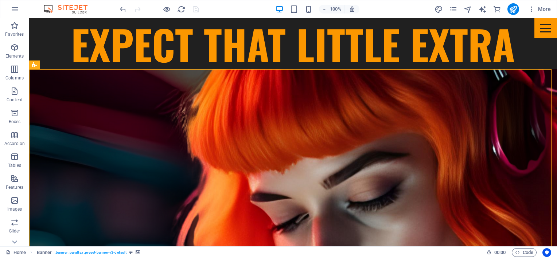
click at [218, 174] on figure at bounding box center [293, 183] width 528 height 228
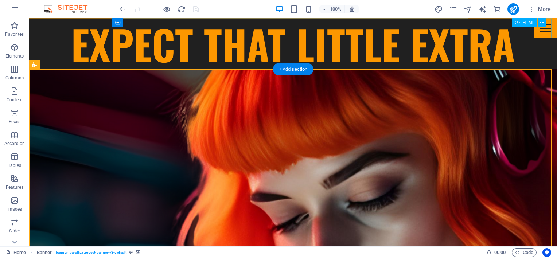
click at [542, 31] on div "Menu" at bounding box center [546, 28] width 23 height 20
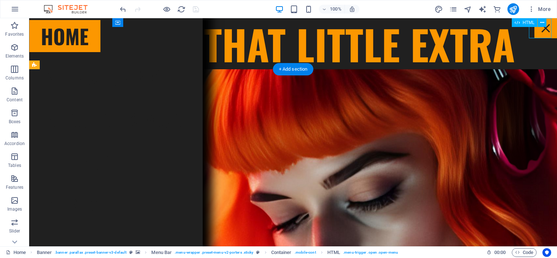
click at [542, 31] on div "Menu" at bounding box center [546, 28] width 23 height 20
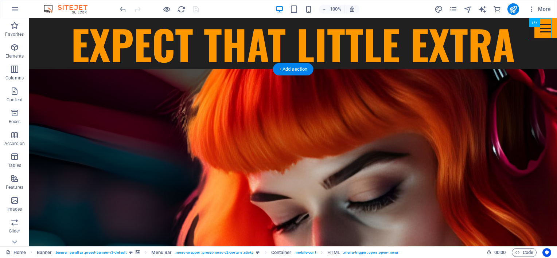
drag, startPoint x: 85, startPoint y: 133, endPoint x: 74, endPoint y: 131, distance: 11.1
click at [84, 133] on figure at bounding box center [293, 183] width 528 height 228
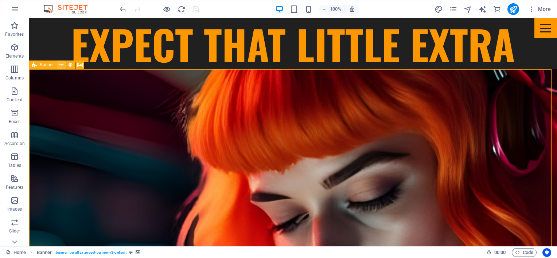
click at [61, 64] on icon at bounding box center [61, 65] width 4 height 8
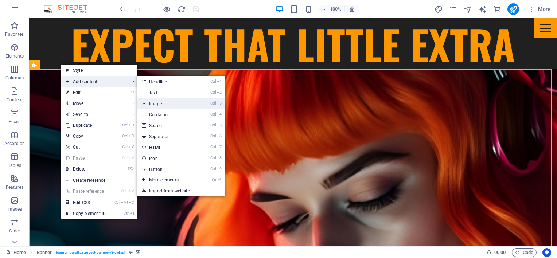
click at [158, 101] on link "Ctrl 3 Image" at bounding box center [167, 103] width 60 height 11
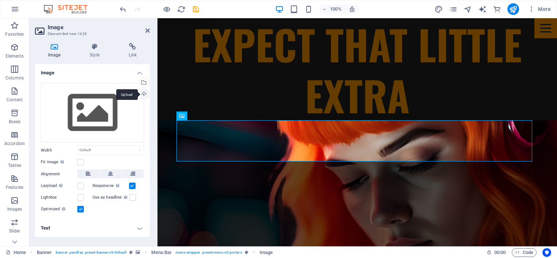
click at [144, 94] on div "Upload" at bounding box center [143, 94] width 11 height 11
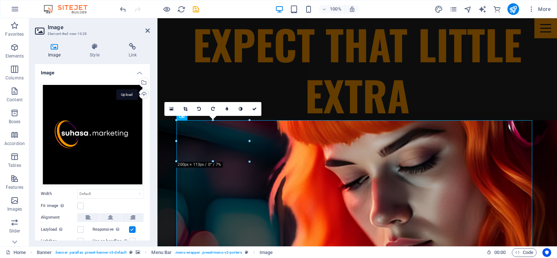
click at [143, 94] on div "Upload" at bounding box center [143, 94] width 11 height 11
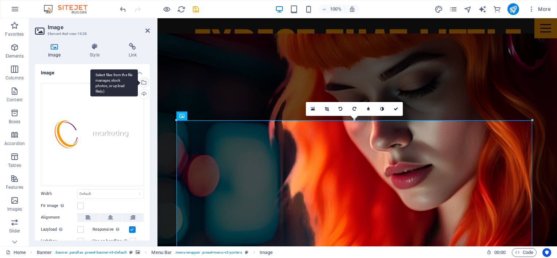
click at [138, 81] on div "Select files from the file manager, stock photos, or upload file(s)" at bounding box center [113, 82] width 47 height 27
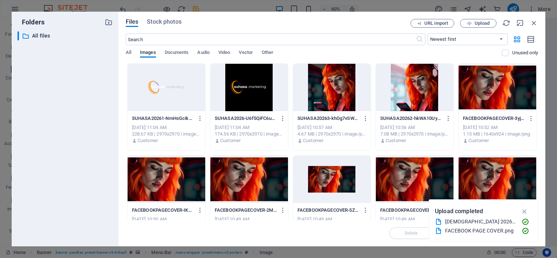
click at [166, 88] on div at bounding box center [167, 87] width 78 height 47
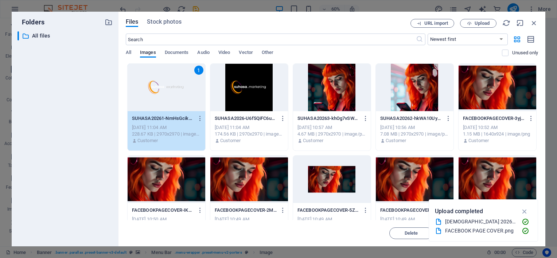
click at [167, 86] on div "1" at bounding box center [167, 87] width 78 height 47
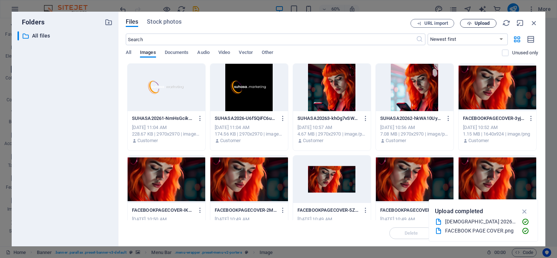
click at [483, 24] on span "Upload" at bounding box center [482, 23] width 15 height 4
click at [156, 90] on div at bounding box center [167, 87] width 78 height 47
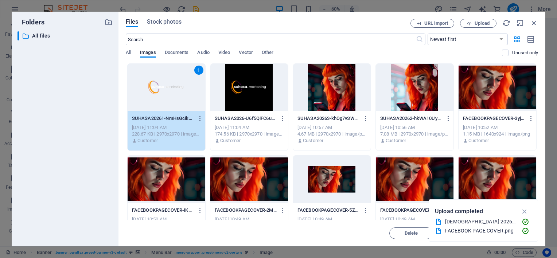
click at [173, 86] on div "1" at bounding box center [167, 87] width 78 height 47
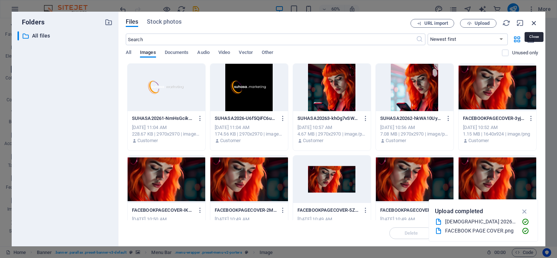
click at [534, 23] on icon "button" at bounding box center [534, 23] width 8 height 8
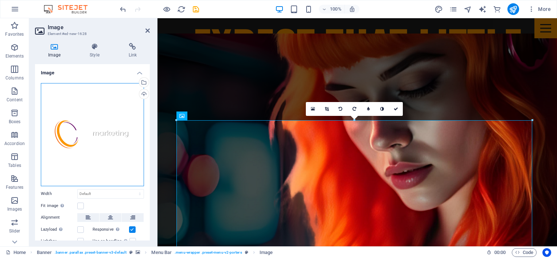
click at [97, 117] on div "Drag files here, click to choose files or select files from Files or our free s…" at bounding box center [92, 134] width 103 height 103
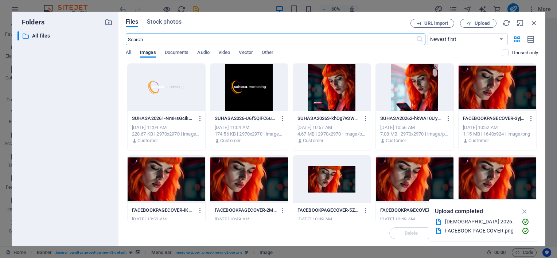
click at [181, 90] on div at bounding box center [167, 87] width 78 height 47
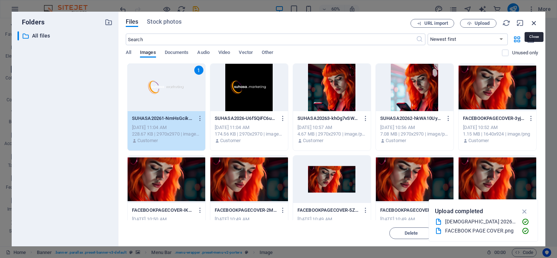
click at [534, 23] on icon "button" at bounding box center [534, 23] width 8 height 8
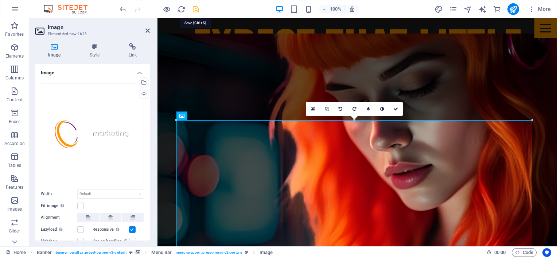
click at [194, 11] on icon "save" at bounding box center [196, 9] width 8 height 8
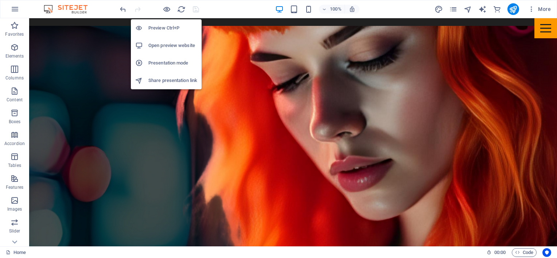
click at [165, 30] on h6 "Preview Ctrl+P" at bounding box center [172, 28] width 49 height 9
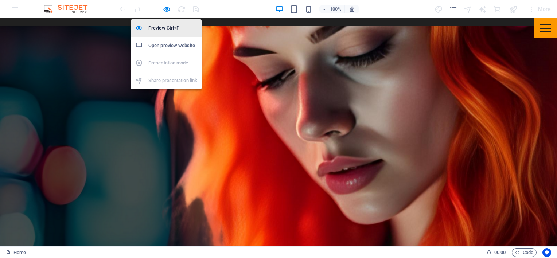
click at [163, 24] on h6 "Preview Ctrl+P" at bounding box center [172, 28] width 49 height 9
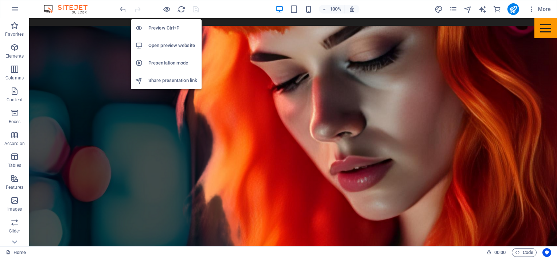
click at [157, 28] on h6 "Preview Ctrl+P" at bounding box center [172, 28] width 49 height 9
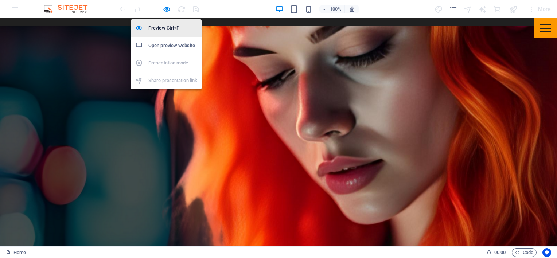
click at [160, 28] on h6 "Preview Ctrl+P" at bounding box center [172, 28] width 49 height 9
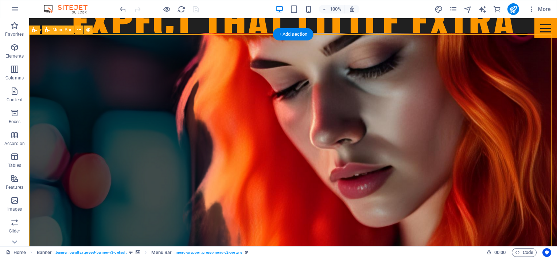
scroll to position [36, 0]
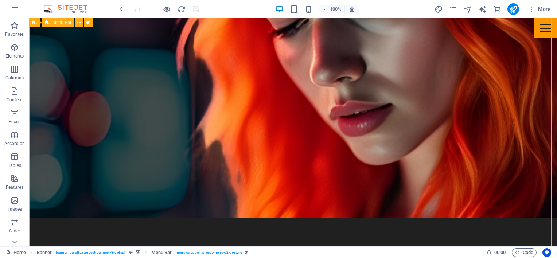
scroll to position [0, 0]
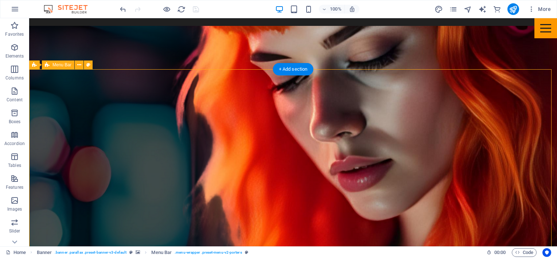
click at [81, 65] on icon at bounding box center [79, 65] width 4 height 8
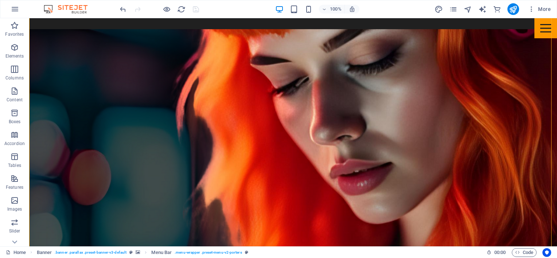
scroll to position [73, 0]
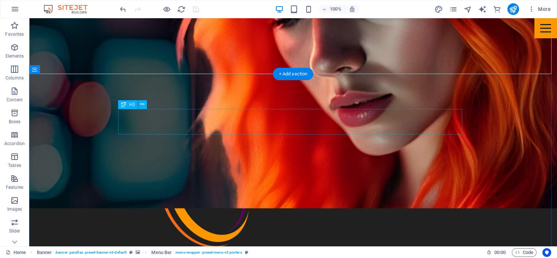
scroll to position [219, 0]
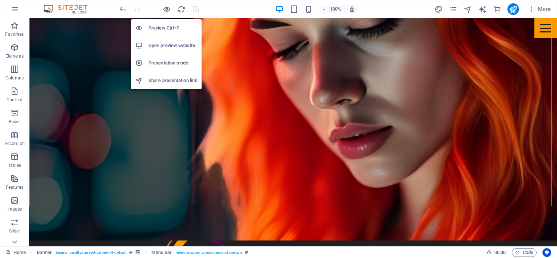
click at [163, 29] on h6 "Preview Ctrl+P" at bounding box center [172, 28] width 49 height 9
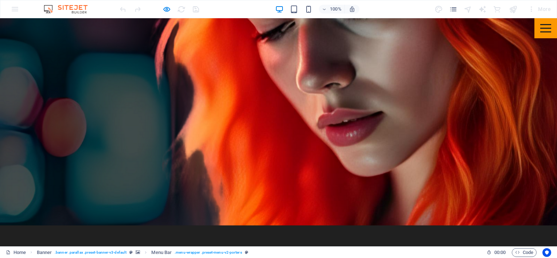
scroll to position [0, 0]
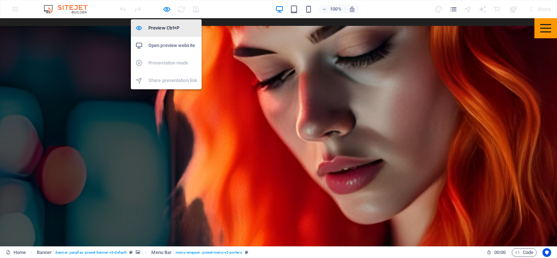
click at [162, 29] on h6 "Preview Ctrl+P" at bounding box center [172, 28] width 49 height 9
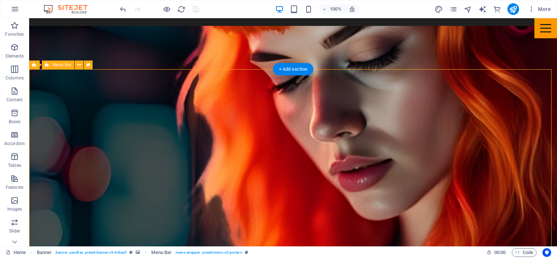
click at [79, 66] on icon at bounding box center [79, 65] width 4 height 8
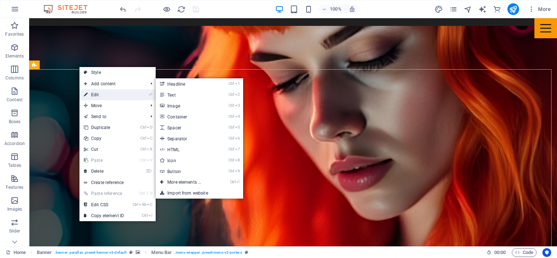
click at [95, 93] on link "⏎ Edit" at bounding box center [104, 94] width 49 height 11
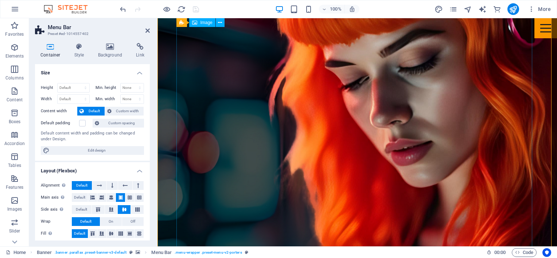
scroll to position [146, 0]
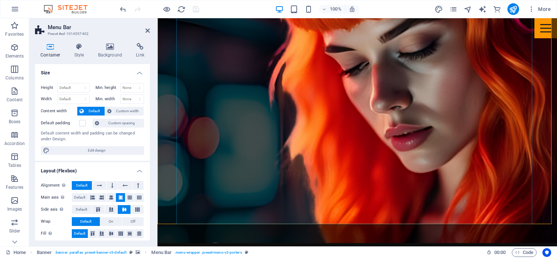
scroll to position [255, 0]
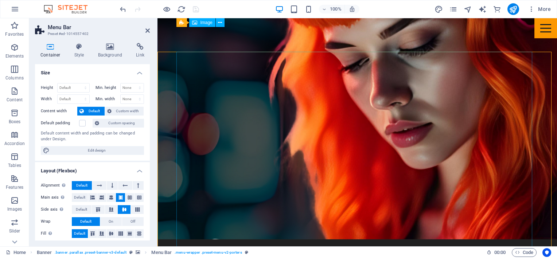
scroll to position [36, 0]
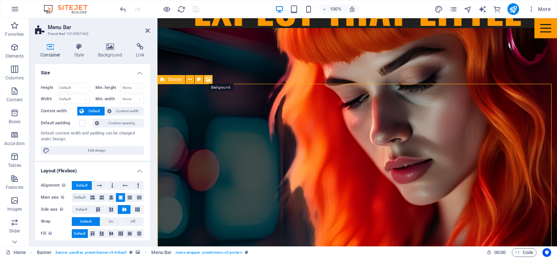
click at [206, 78] on icon at bounding box center [208, 80] width 5 height 8
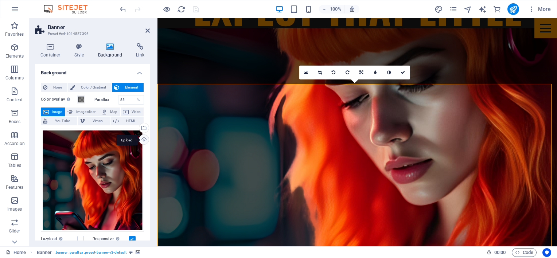
click at [141, 139] on div "Upload" at bounding box center [143, 140] width 11 height 11
click at [141, 140] on div "Upload" at bounding box center [143, 140] width 11 height 11
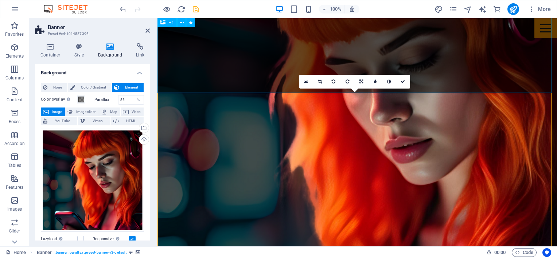
scroll to position [0, 0]
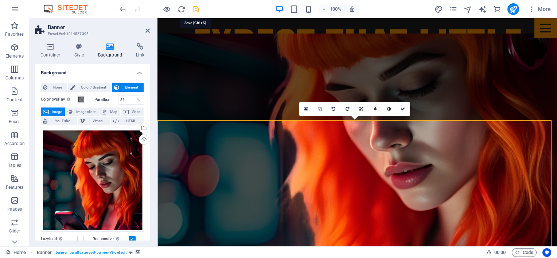
click at [198, 9] on icon "save" at bounding box center [196, 9] width 8 height 8
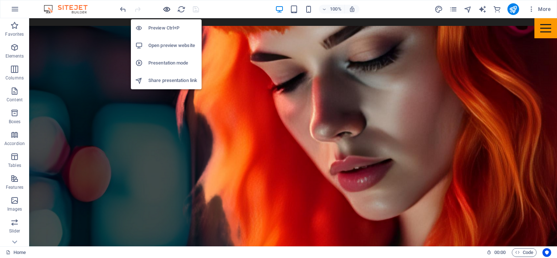
click at [163, 9] on icon "button" at bounding box center [167, 9] width 8 height 8
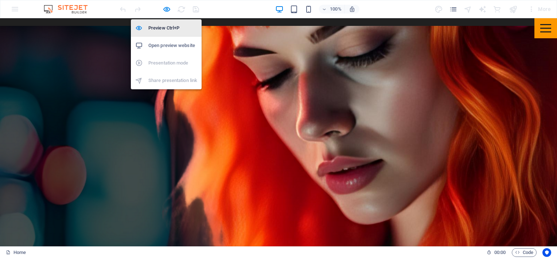
click at [163, 25] on h6 "Preview Ctrl+P" at bounding box center [172, 28] width 49 height 9
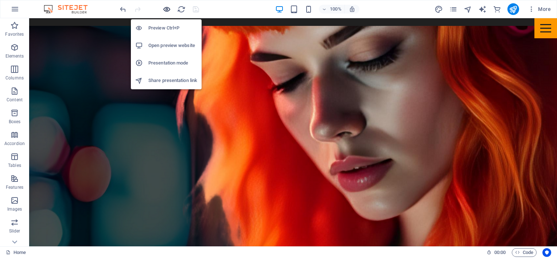
click at [166, 7] on icon "button" at bounding box center [167, 9] width 8 height 8
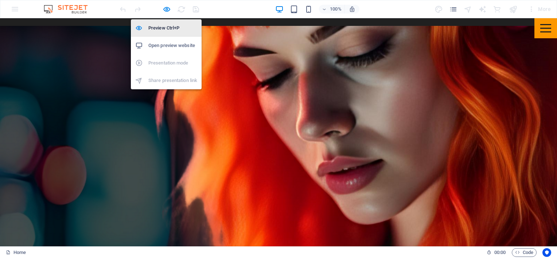
click at [165, 26] on h6 "Preview Ctrl+P" at bounding box center [172, 28] width 49 height 9
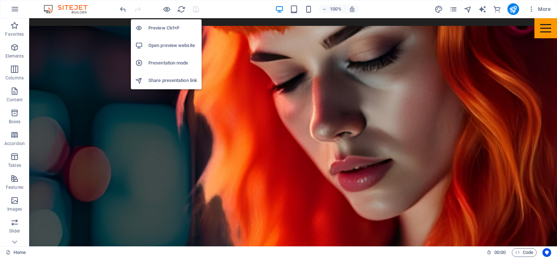
click at [152, 27] on h6 "Preview Ctrl+P" at bounding box center [172, 28] width 49 height 9
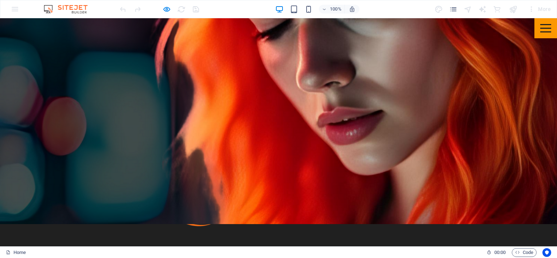
scroll to position [401, 0]
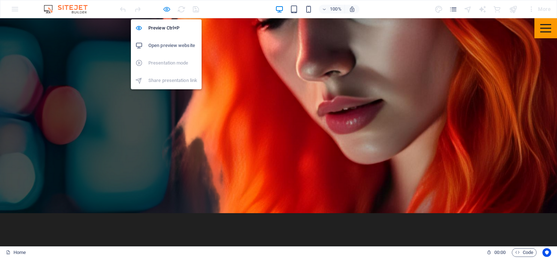
click at [166, 10] on icon "button" at bounding box center [167, 9] width 8 height 8
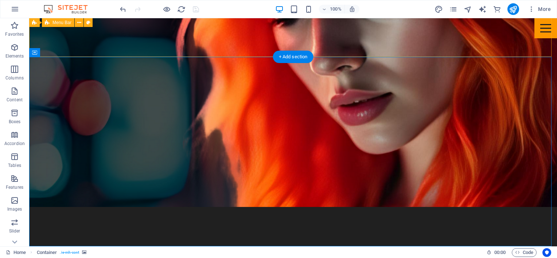
scroll to position [365, 0]
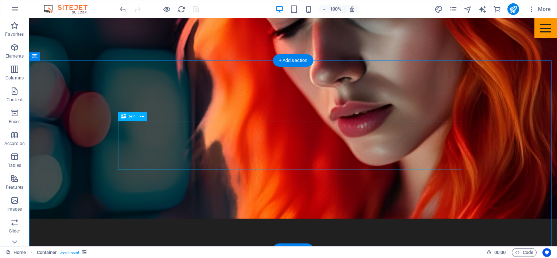
click at [142, 116] on icon at bounding box center [142, 117] width 4 height 8
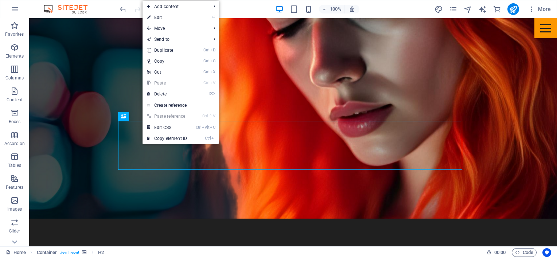
click at [160, 18] on link "⏎ Edit" at bounding box center [167, 17] width 49 height 11
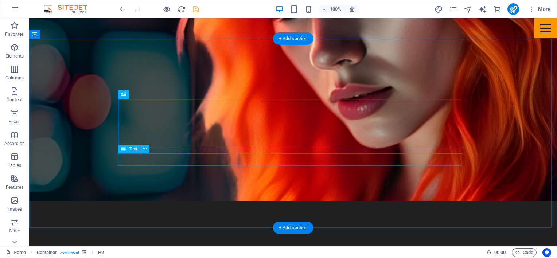
scroll to position [387, 0]
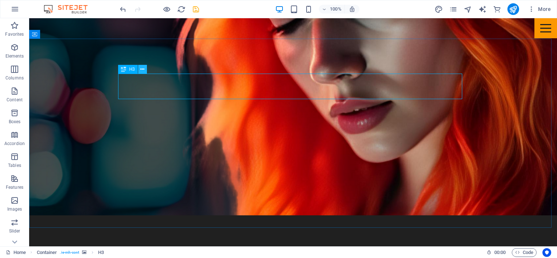
click at [142, 69] on icon at bounding box center [142, 70] width 4 height 8
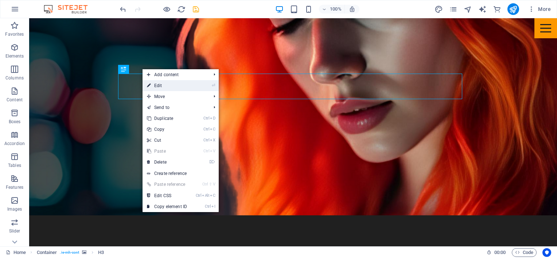
click at [160, 84] on link "⏎ Edit" at bounding box center [167, 85] width 49 height 11
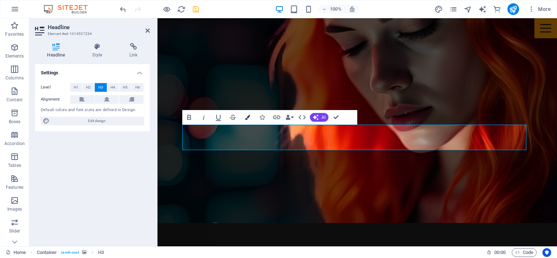
click at [247, 116] on icon "button" at bounding box center [247, 117] width 5 height 5
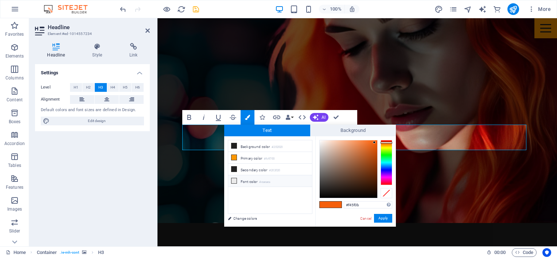
click at [232, 179] on icon at bounding box center [234, 180] width 5 height 5
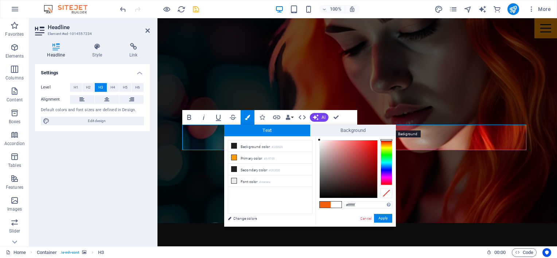
drag, startPoint x: 322, startPoint y: 142, endPoint x: 317, endPoint y: 144, distance: 5.9
click at [314, 135] on div "Text Background less Background color #202020 Primary color #fc9700 Secondary c…" at bounding box center [310, 176] width 172 height 102
click at [319, 142] on div at bounding box center [319, 141] width 3 height 3
drag, startPoint x: 318, startPoint y: 140, endPoint x: 322, endPoint y: 139, distance: 4.1
click at [322, 139] on div "#f9f8f8 Supported formats #0852ed rgb(8, 82, 237) rgba(8, 82, 237, 90%) hsv(221…" at bounding box center [355, 234] width 81 height 196
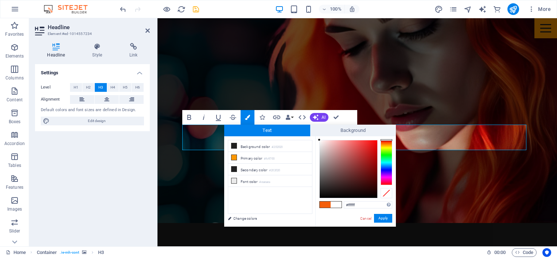
drag, startPoint x: 319, startPoint y: 140, endPoint x: 315, endPoint y: 136, distance: 5.9
click at [315, 136] on div "#ffffff Supported formats #0852ed rgb(8, 82, 237) rgba(8, 82, 237, 90%) hsv(221…" at bounding box center [355, 234] width 81 height 196
click at [319, 138] on div "#ffffff Supported formats #0852ed rgb(8, 82, 237) rgba(8, 82, 237, 90%) hsv(221…" at bounding box center [355, 234] width 81 height 196
click at [319, 139] on div at bounding box center [319, 140] width 3 height 3
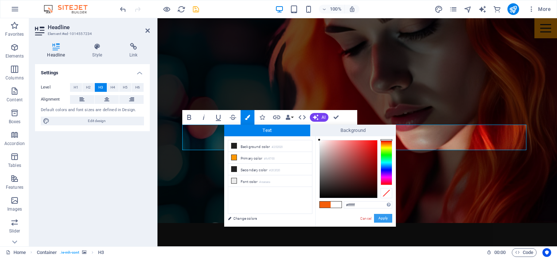
click at [377, 216] on button "Apply" at bounding box center [383, 218] width 18 height 9
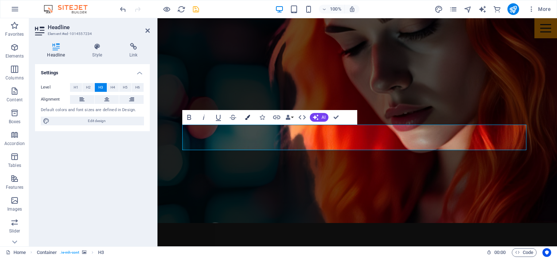
click at [248, 118] on icon "button" at bounding box center [247, 117] width 5 height 5
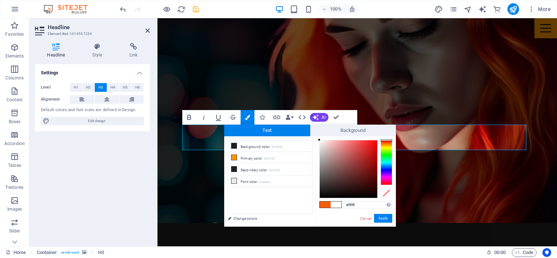
click at [326, 204] on span at bounding box center [325, 205] width 11 height 6
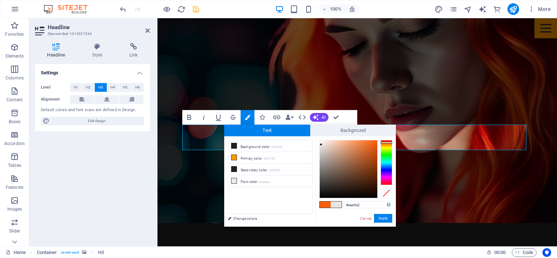
click at [321, 145] on div at bounding box center [349, 169] width 58 height 58
drag, startPoint x: 321, startPoint y: 143, endPoint x: 318, endPoint y: 137, distance: 6.5
click at [318, 137] on div "#ffffff Supported formats #0852ed rgb(8, 82, 237) rgba(8, 82, 237, 90%) hsv(221…" at bounding box center [355, 234] width 81 height 196
type input "#ffffff"
click at [318, 136] on span "Background" at bounding box center [353, 131] width 86 height 12
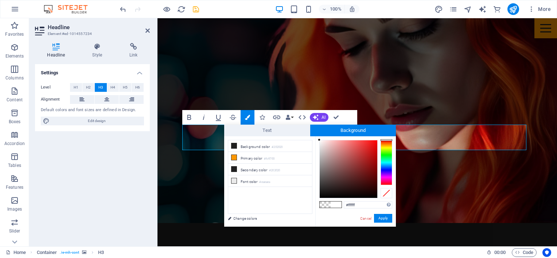
click at [317, 138] on div "#ffffff Supported formats #0852ed rgb(8, 82, 237) rgba(8, 82, 237, 90%) hsv(221…" at bounding box center [355, 234] width 81 height 196
click at [317, 136] on div "#ffffff Supported formats #0852ed rgb(8, 82, 237) rgba(8, 82, 237, 90%) hsv(221…" at bounding box center [355, 234] width 81 height 196
click at [317, 139] on div "#ffffff Supported formats #0852ed rgb(8, 82, 237) rgba(8, 82, 237, 90%) hsv(221…" at bounding box center [355, 234] width 81 height 196
type input "#ffffff"
click at [319, 140] on div at bounding box center [319, 140] width 3 height 3
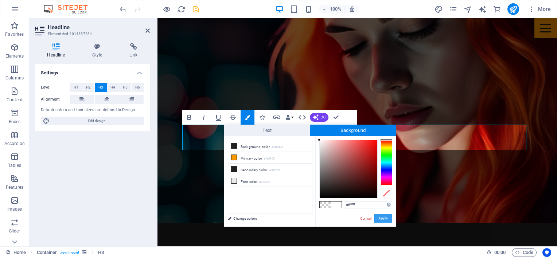
click at [380, 216] on button "Apply" at bounding box center [383, 218] width 18 height 9
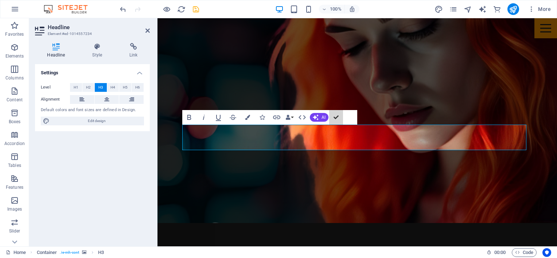
scroll to position [336, 0]
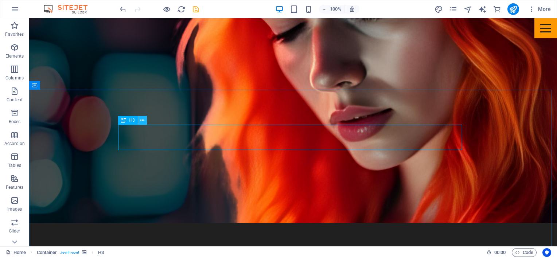
click at [140, 121] on icon at bounding box center [142, 121] width 4 height 8
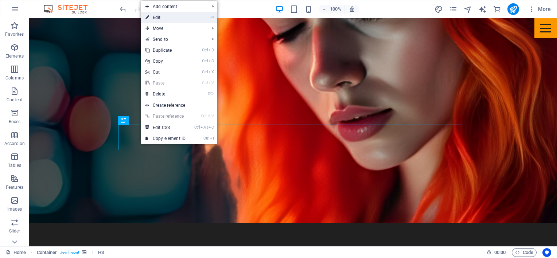
click at [160, 18] on link "⏎ Edit" at bounding box center [165, 17] width 49 height 11
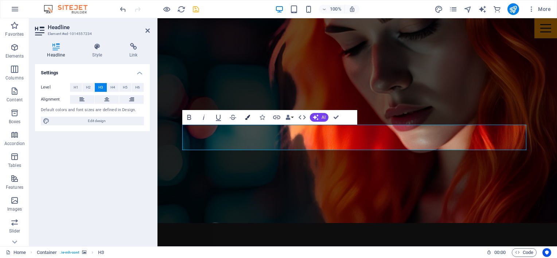
click at [250, 118] on icon "button" at bounding box center [247, 117] width 5 height 5
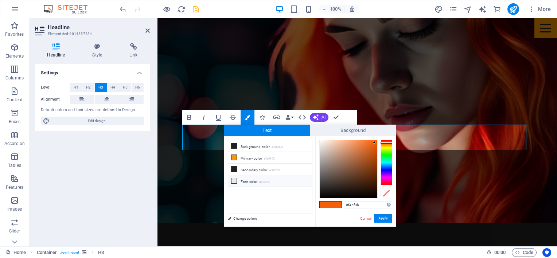
click at [235, 178] on icon at bounding box center [234, 180] width 5 height 5
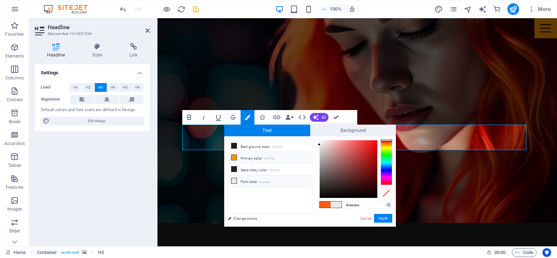
click at [234, 156] on icon at bounding box center [234, 157] width 5 height 5
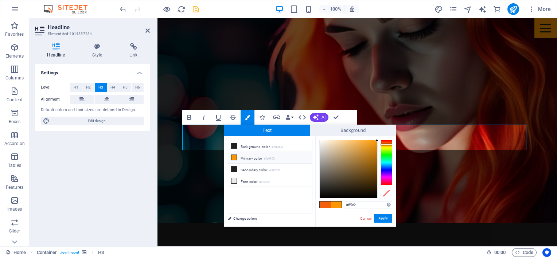
type input "#ffffff"
drag, startPoint x: 322, startPoint y: 143, endPoint x: 319, endPoint y: 140, distance: 4.4
click at [320, 140] on div at bounding box center [349, 169] width 58 height 58
click at [377, 216] on button "Apply" at bounding box center [383, 218] width 18 height 9
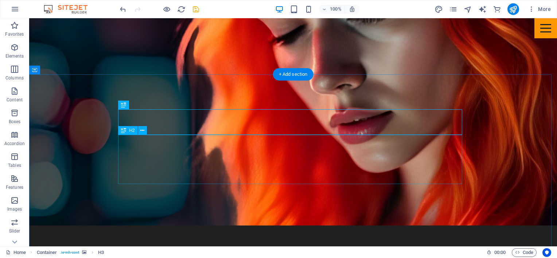
scroll to position [372, 0]
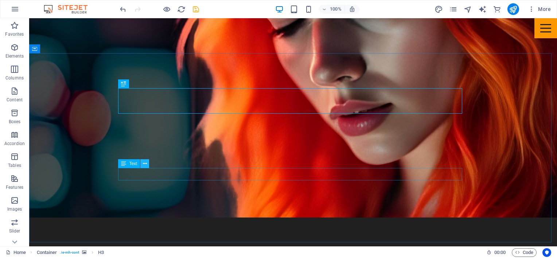
click at [145, 162] on icon at bounding box center [145, 164] width 4 height 8
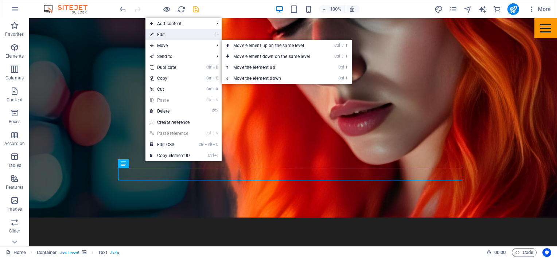
click at [161, 35] on link "⏎ Edit" at bounding box center [170, 34] width 49 height 11
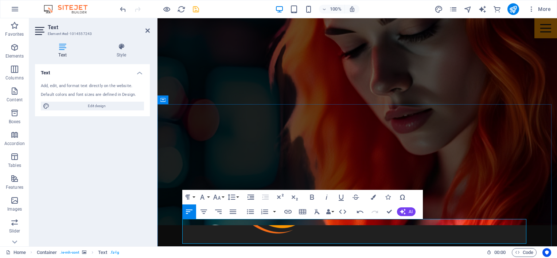
drag, startPoint x: 322, startPoint y: 239, endPoint x: 394, endPoint y: 226, distance: 73.0
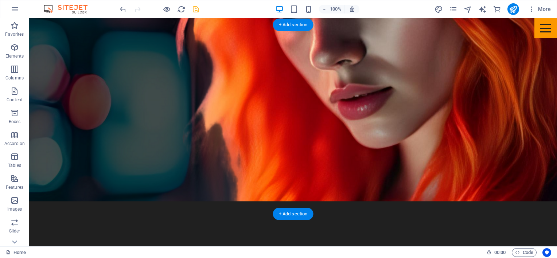
scroll to position [365, 0]
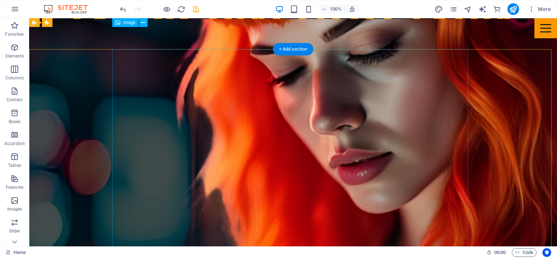
scroll to position [18, 0]
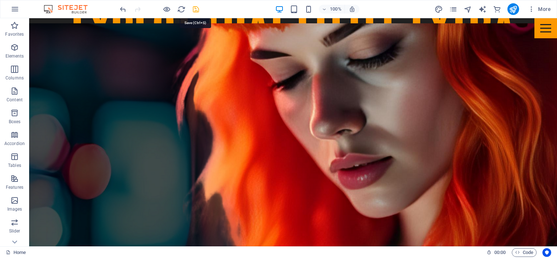
click at [195, 7] on icon "save" at bounding box center [196, 9] width 8 height 8
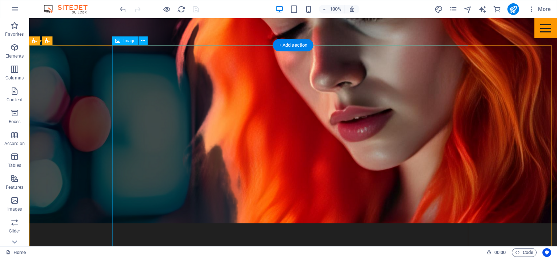
scroll to position [164, 0]
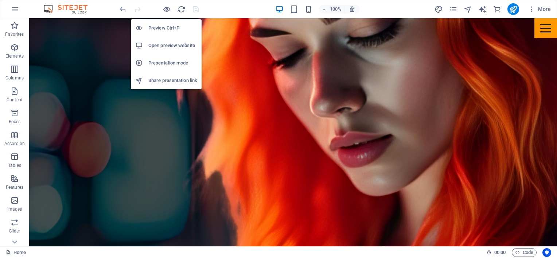
click at [159, 29] on h6 "Preview Ctrl+P" at bounding box center [172, 28] width 49 height 9
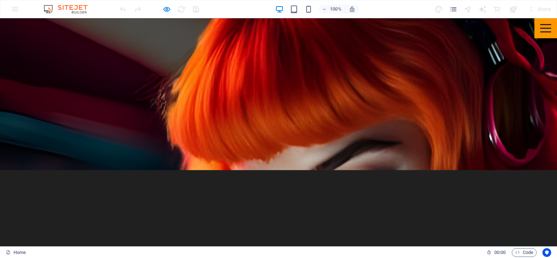
scroll to position [0, 0]
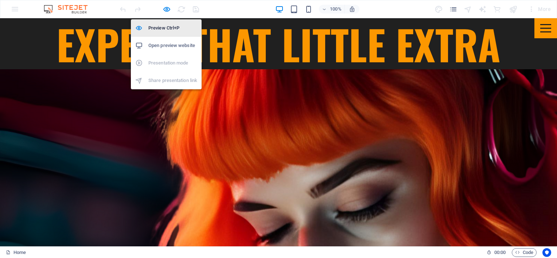
click at [164, 28] on h6 "Preview Ctrl+P" at bounding box center [172, 28] width 49 height 9
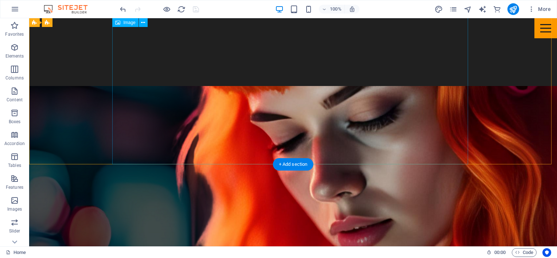
scroll to position [328, 0]
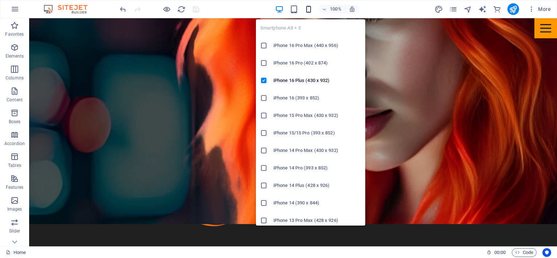
click at [307, 7] on icon "button" at bounding box center [309, 9] width 8 height 8
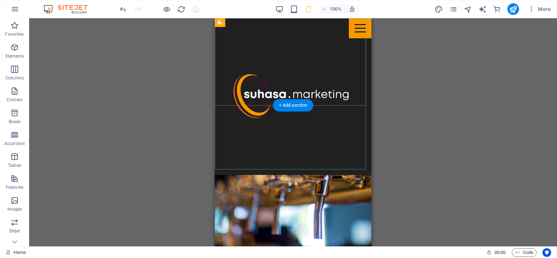
scroll to position [0, 0]
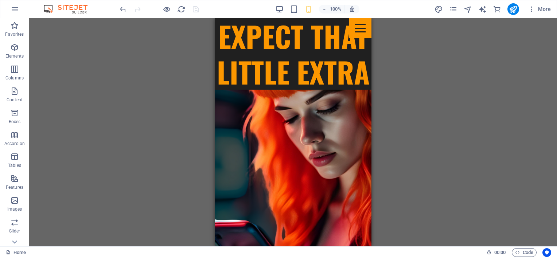
click at [143, 65] on div "H1 Banner Banner Container Logo Spacer Scroll indicator Container HTML Menu Bar…" at bounding box center [293, 132] width 528 height 228
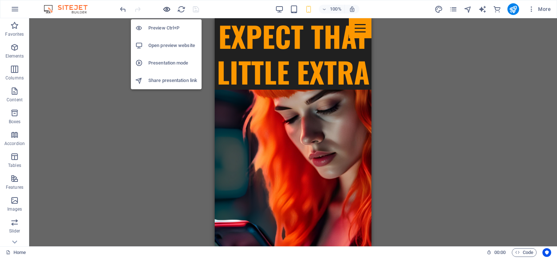
click at [164, 9] on icon "button" at bounding box center [167, 9] width 8 height 8
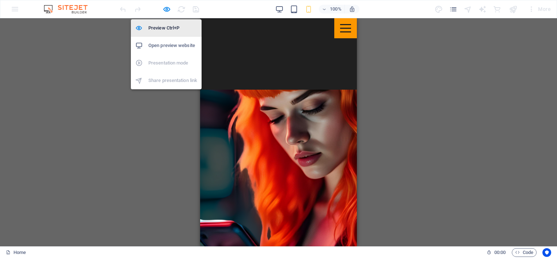
click at [160, 29] on h6 "Preview Ctrl+P" at bounding box center [172, 28] width 49 height 9
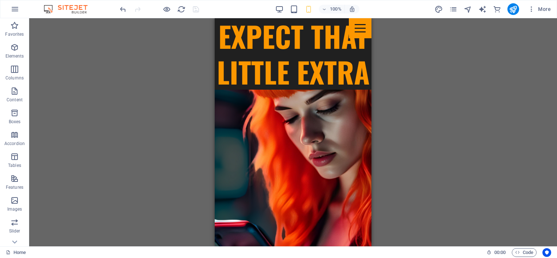
click at [274, 6] on div "100% More" at bounding box center [336, 9] width 435 height 12
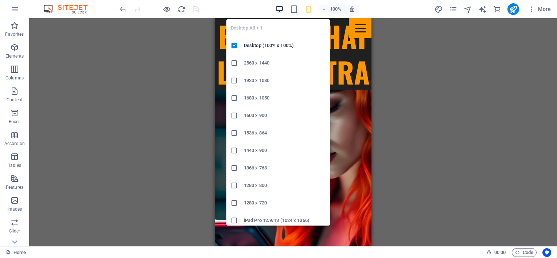
click at [280, 9] on icon "button" at bounding box center [279, 9] width 8 height 8
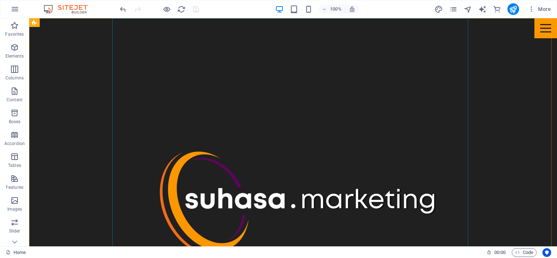
scroll to position [438, 0]
click at [205, 163] on figure at bounding box center [293, 204] width 356 height 373
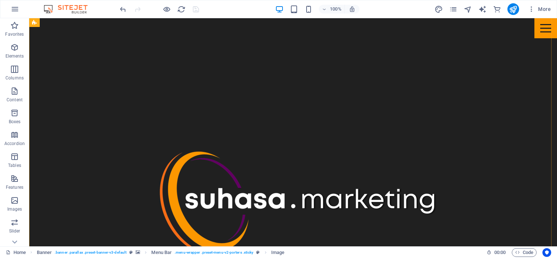
scroll to position [474, 0]
